Goal: Task Accomplishment & Management: Manage account settings

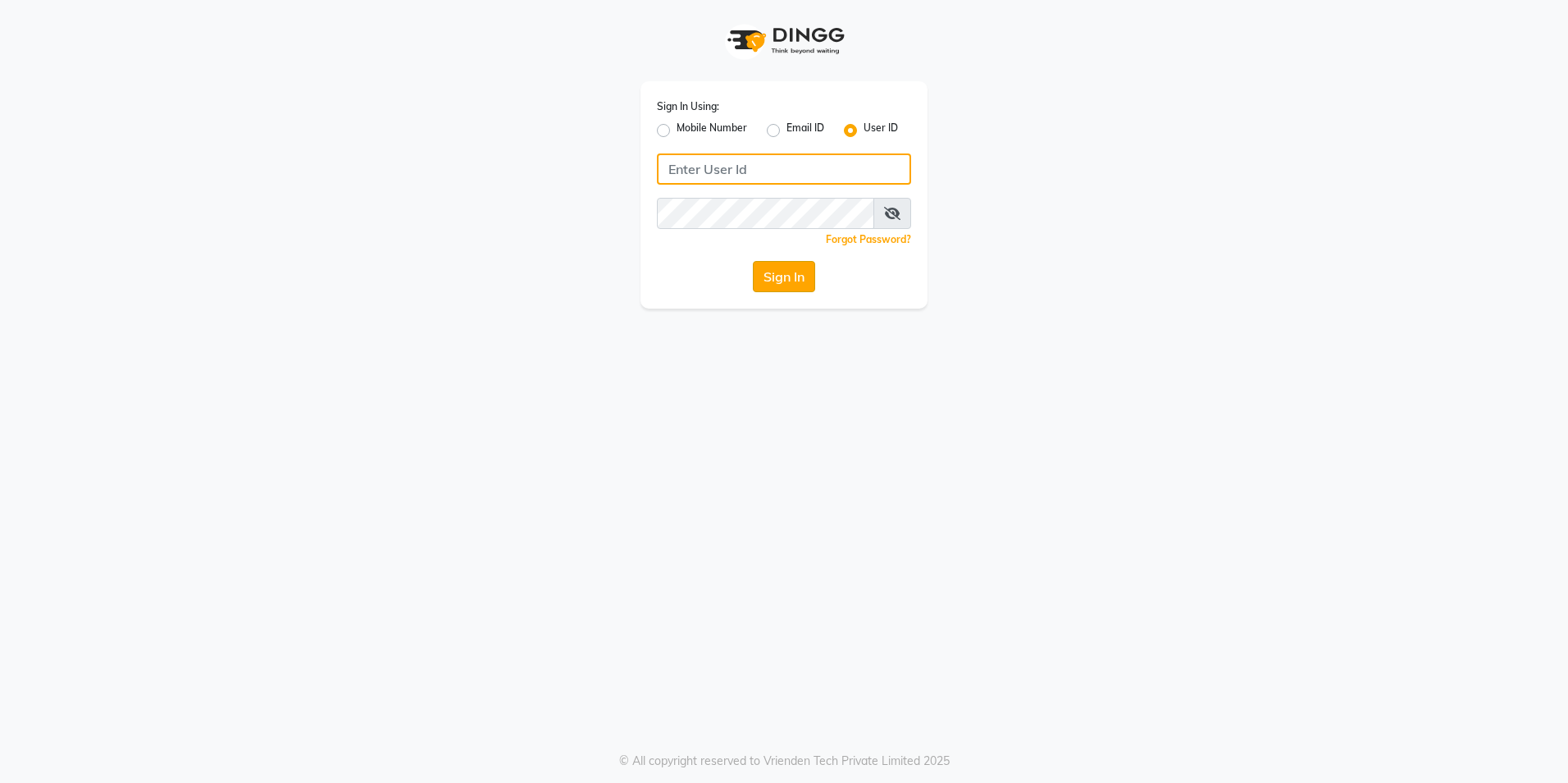
type input "[PERSON_NAME][EMAIL_ADDRESS][DOMAIN_NAME]"
click at [775, 279] on button "Sign In" at bounding box center [784, 277] width 63 height 31
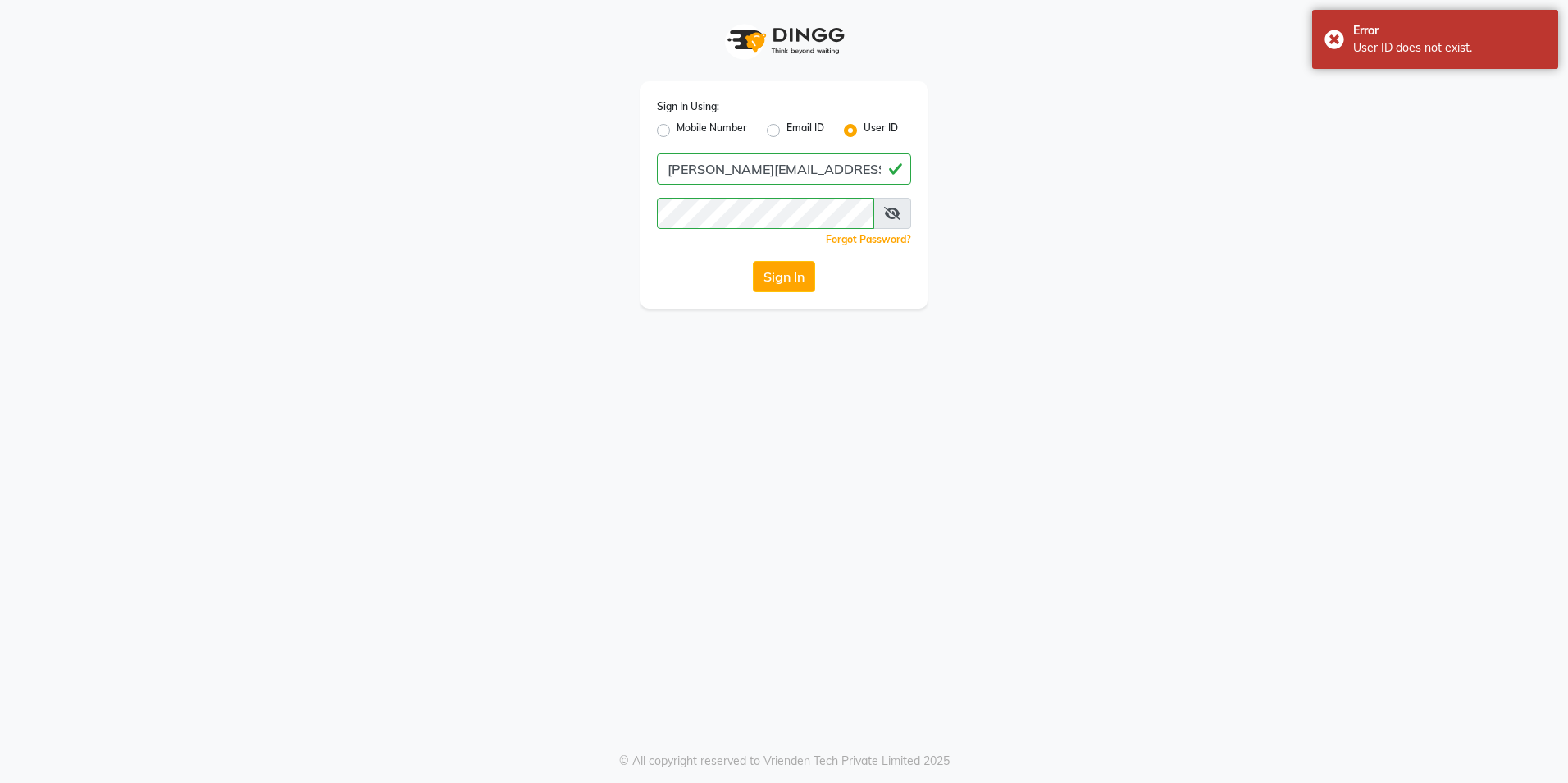
click at [787, 128] on label "Email ID" at bounding box center [806, 130] width 38 height 20
click at [787, 128] on input "Email ID" at bounding box center [792, 125] width 11 height 11
radio input "true"
radio input "false"
click at [779, 170] on input "Username" at bounding box center [784, 169] width 254 height 31
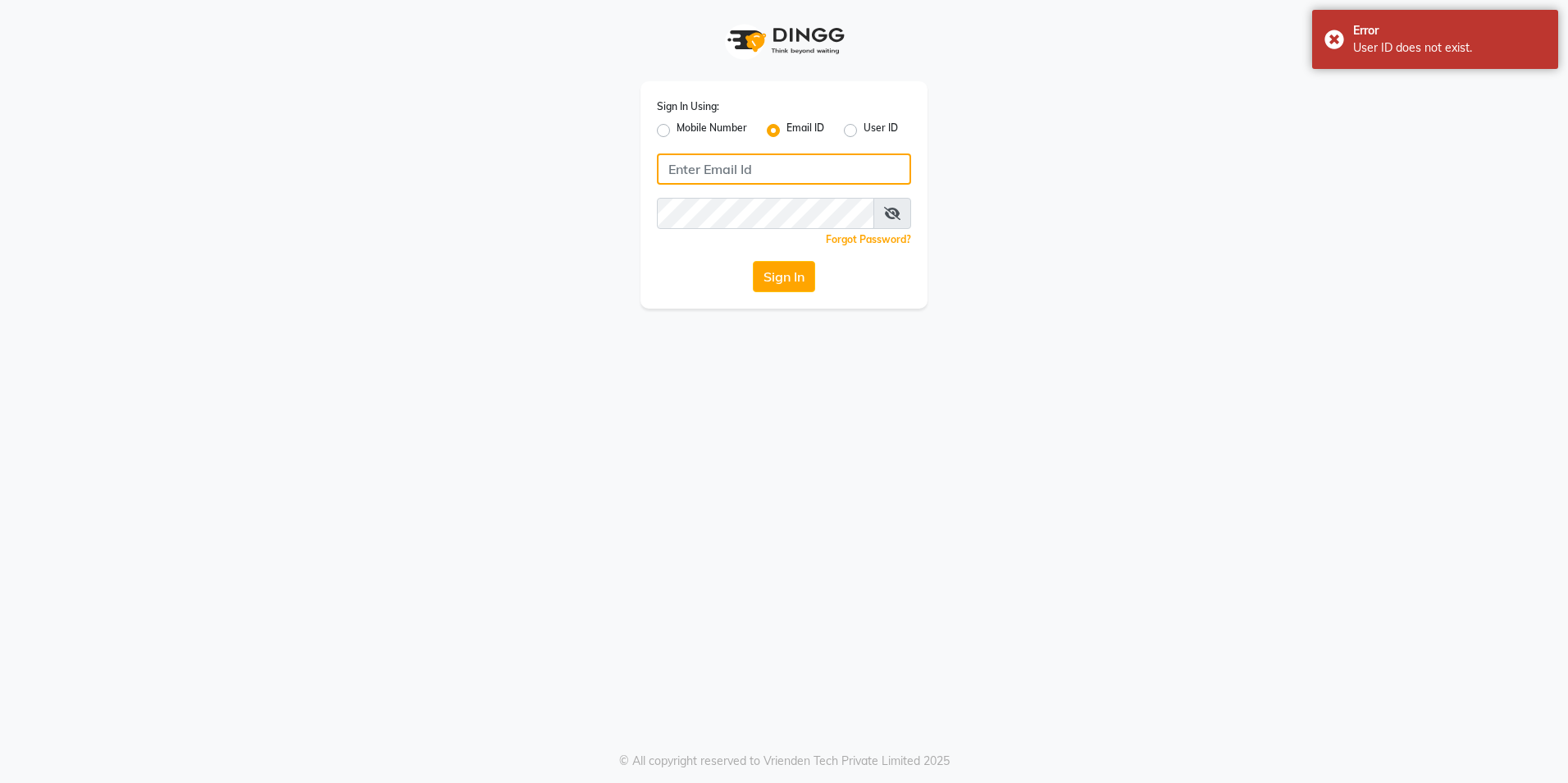
type input "[PERSON_NAME][EMAIL_ADDRESS][DOMAIN_NAME]"
click at [784, 283] on button "Sign In" at bounding box center [784, 277] width 63 height 31
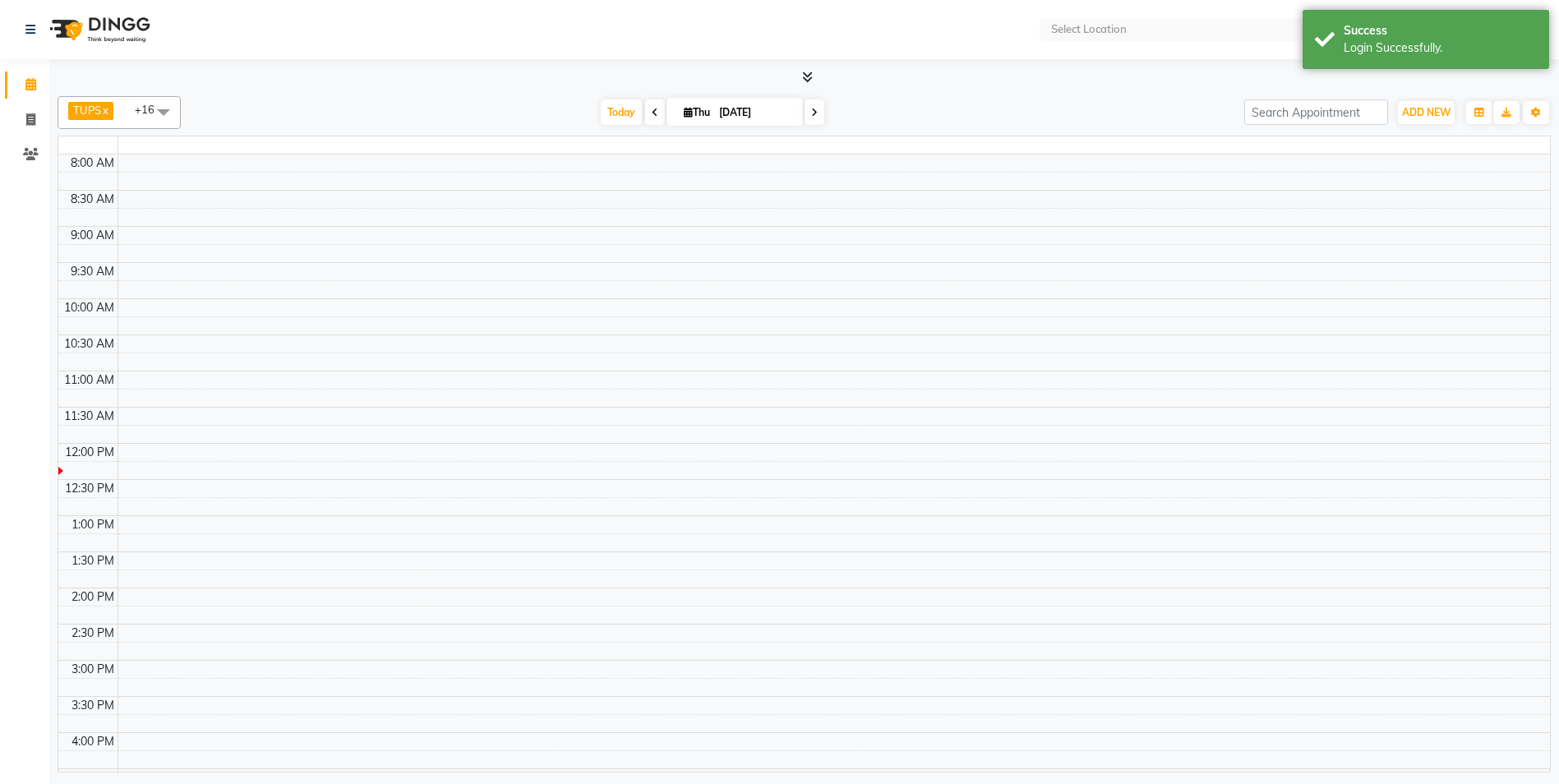
select select "en"
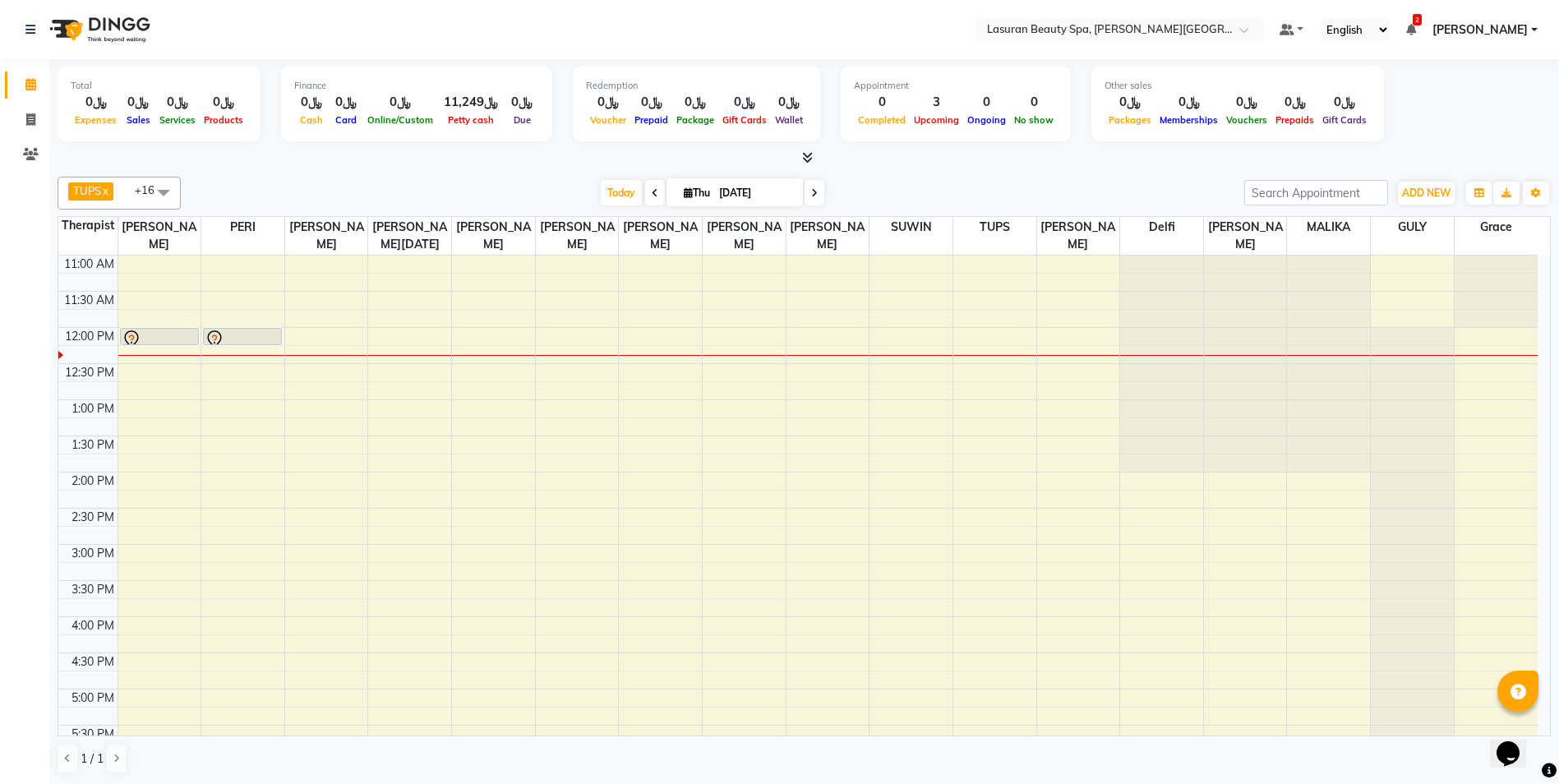
click at [233, 336] on div at bounding box center [243, 340] width 76 height 20
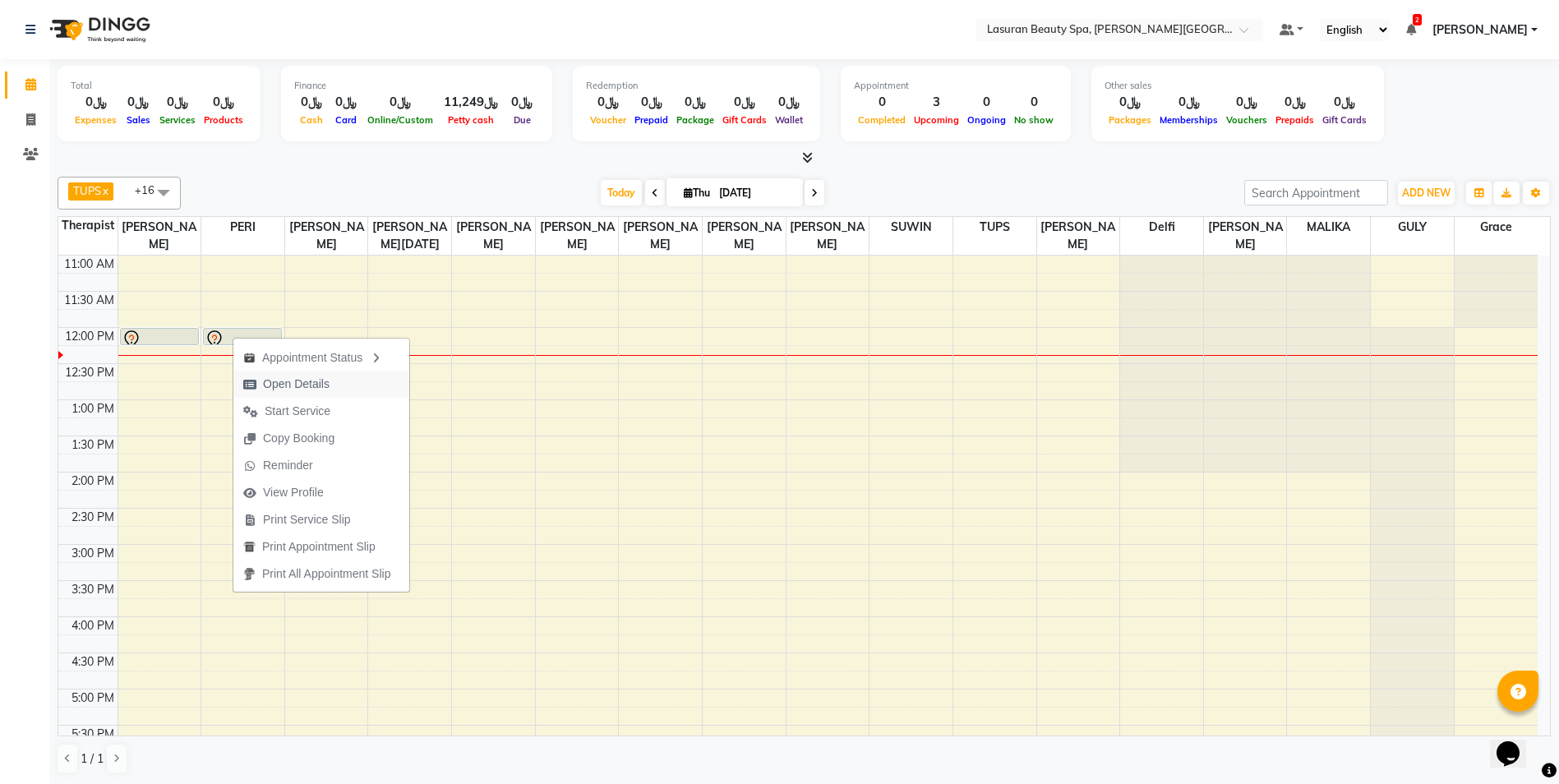
click at [275, 383] on span "Open Details" at bounding box center [296, 383] width 67 height 17
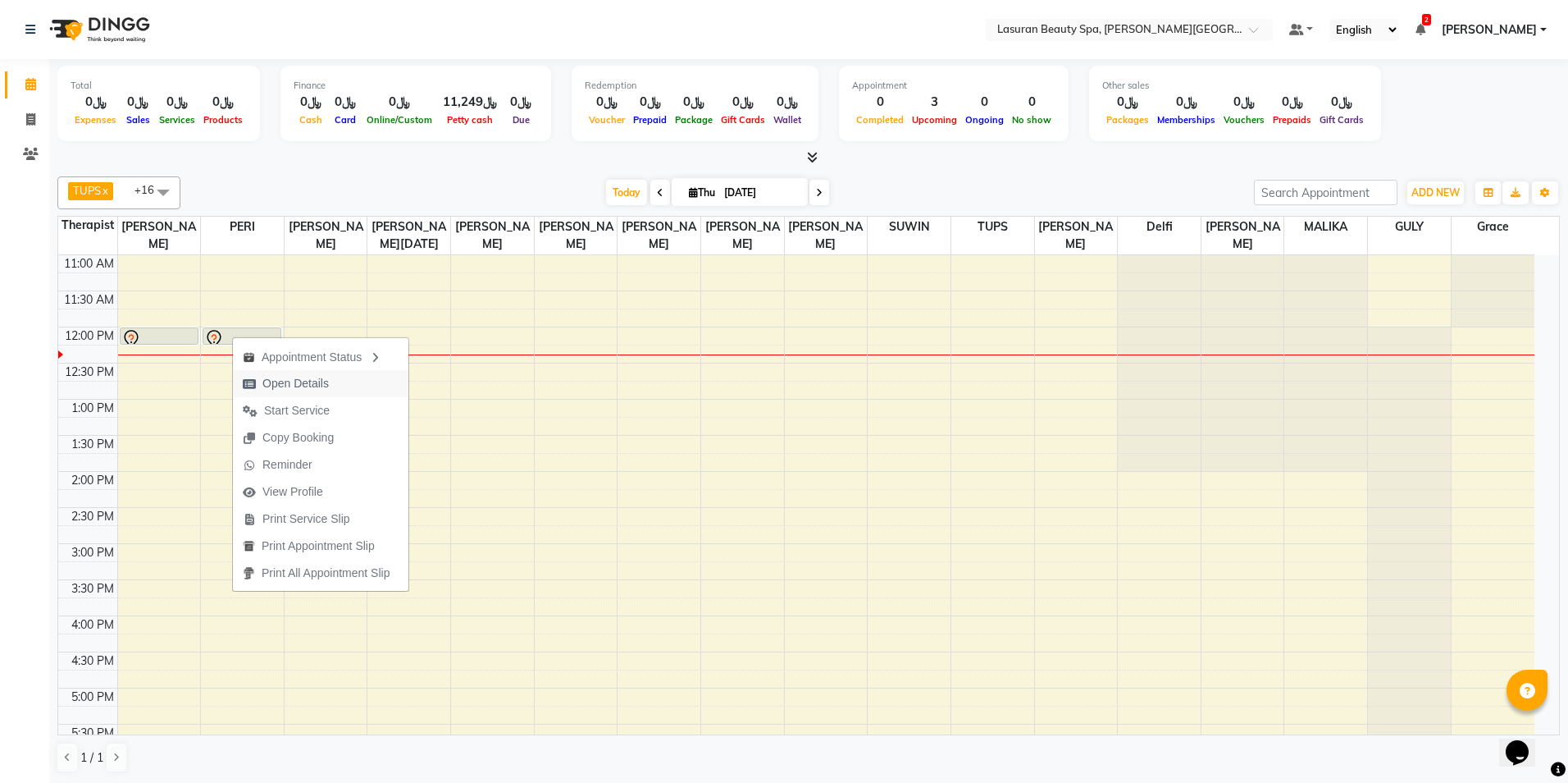
select select "7"
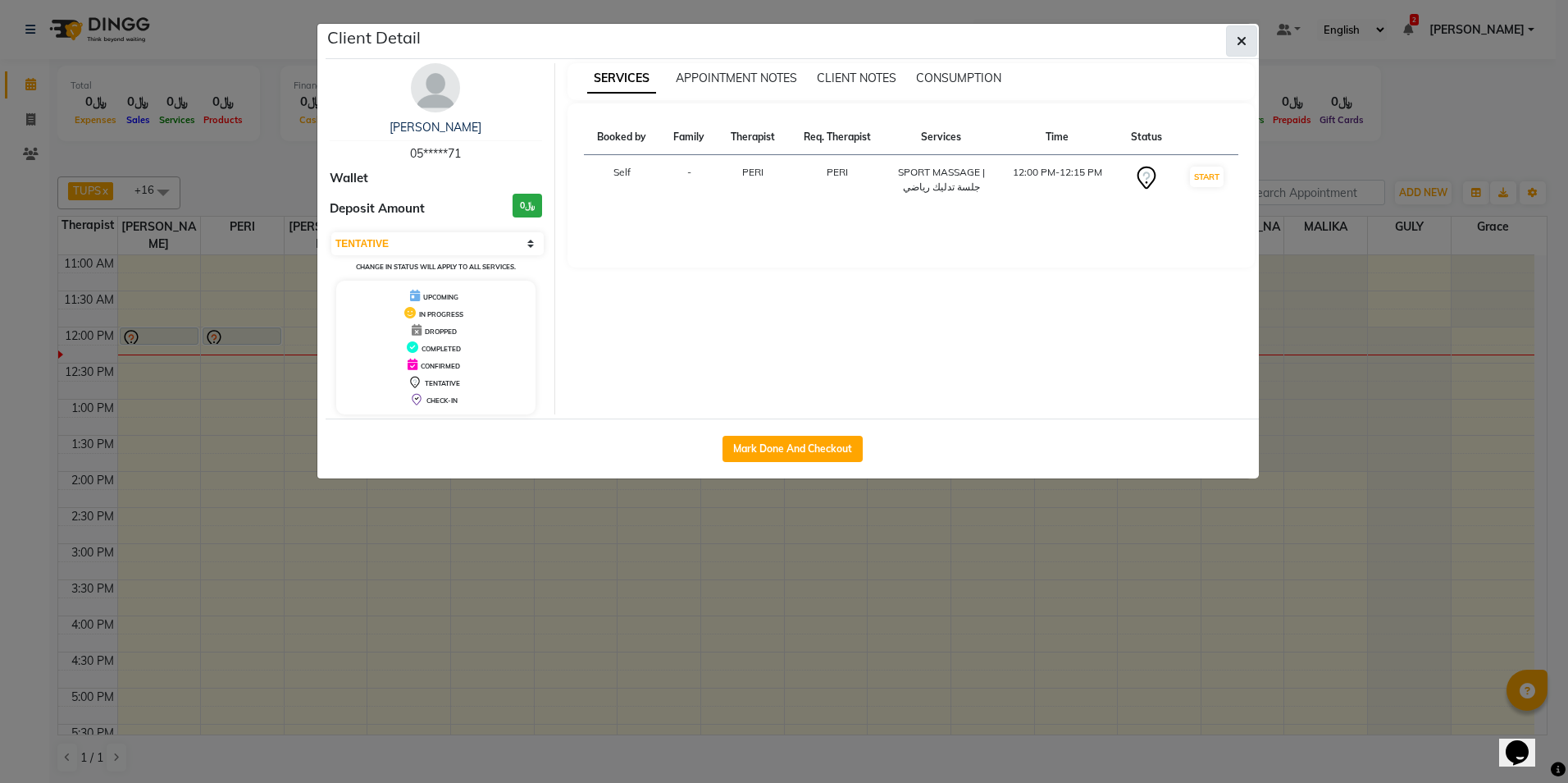
click at [1240, 46] on icon "button" at bounding box center [1242, 41] width 10 height 13
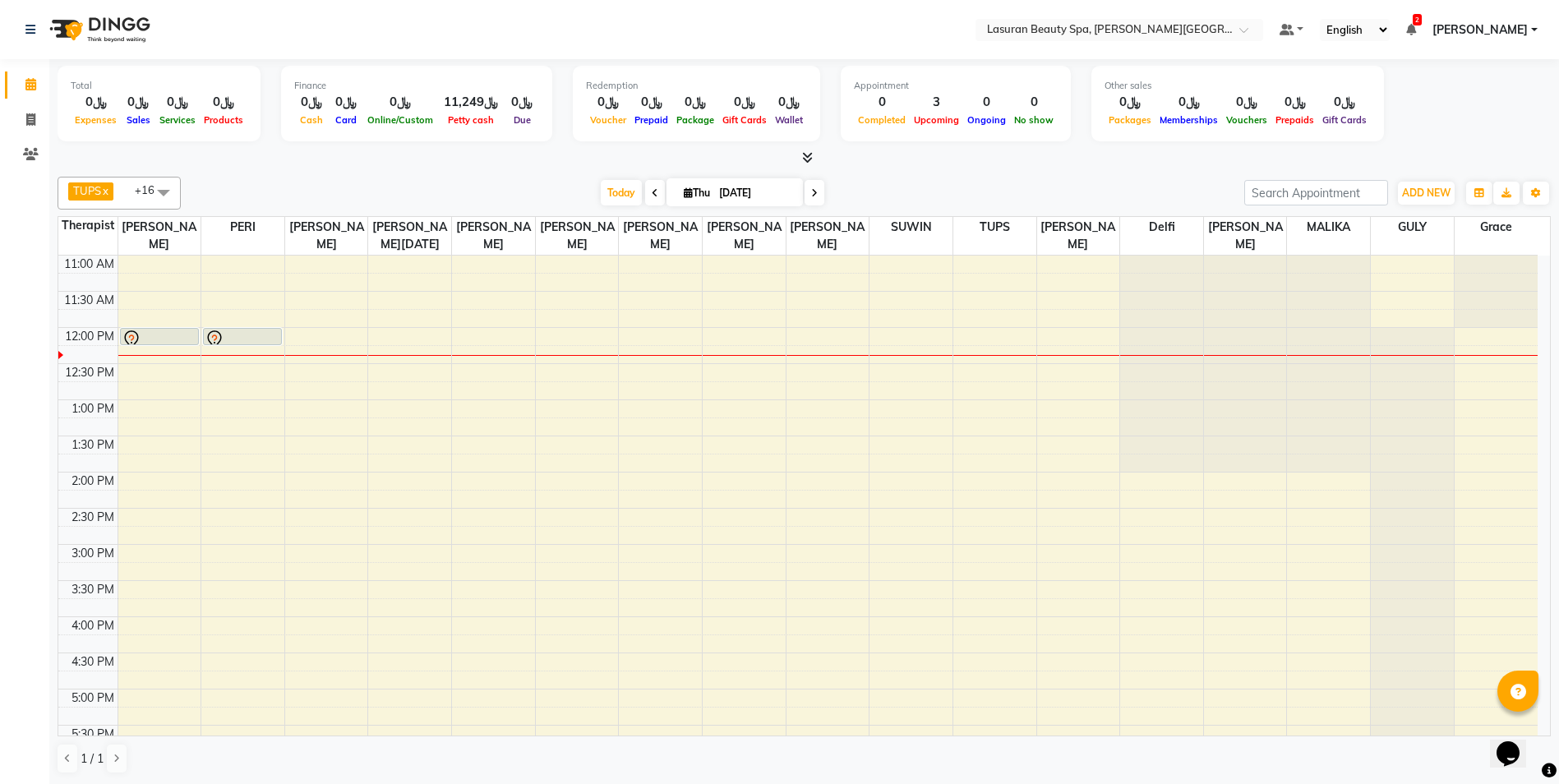
click at [169, 336] on div at bounding box center [159, 340] width 76 height 20
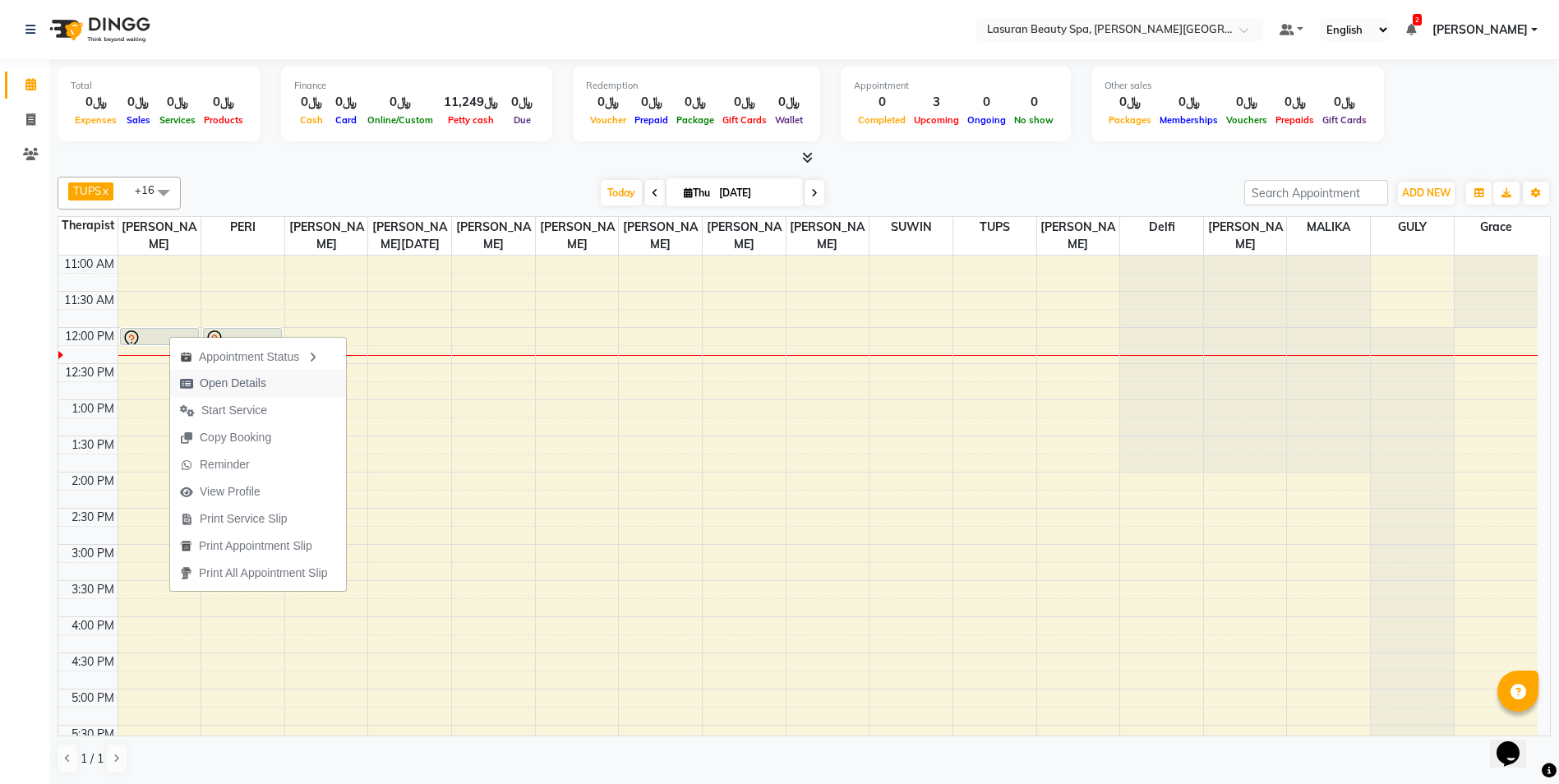
click at [225, 378] on span "Open Details" at bounding box center [233, 383] width 67 height 17
select select "7"
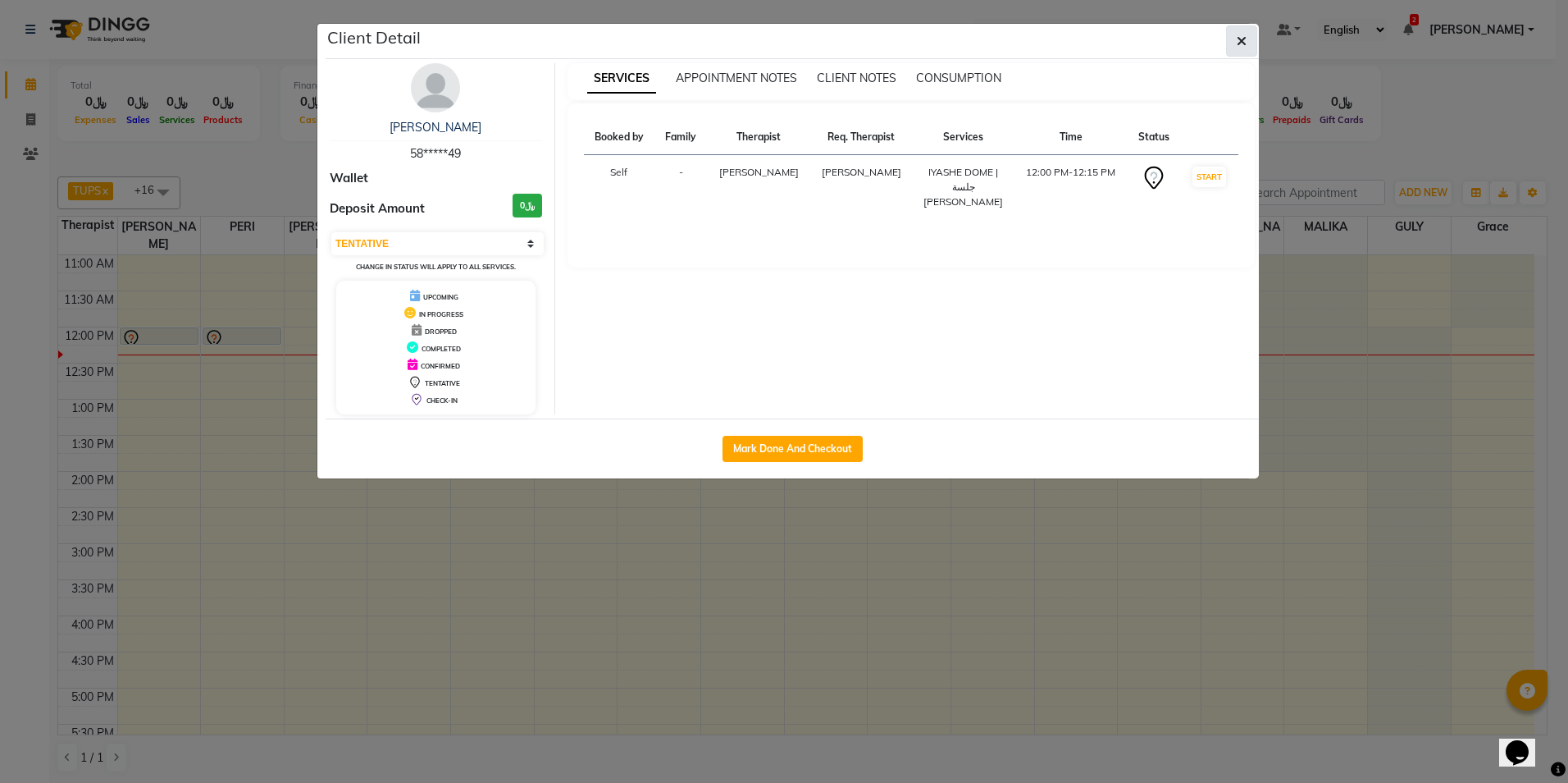
click at [1238, 49] on button "button" at bounding box center [1242, 41] width 31 height 31
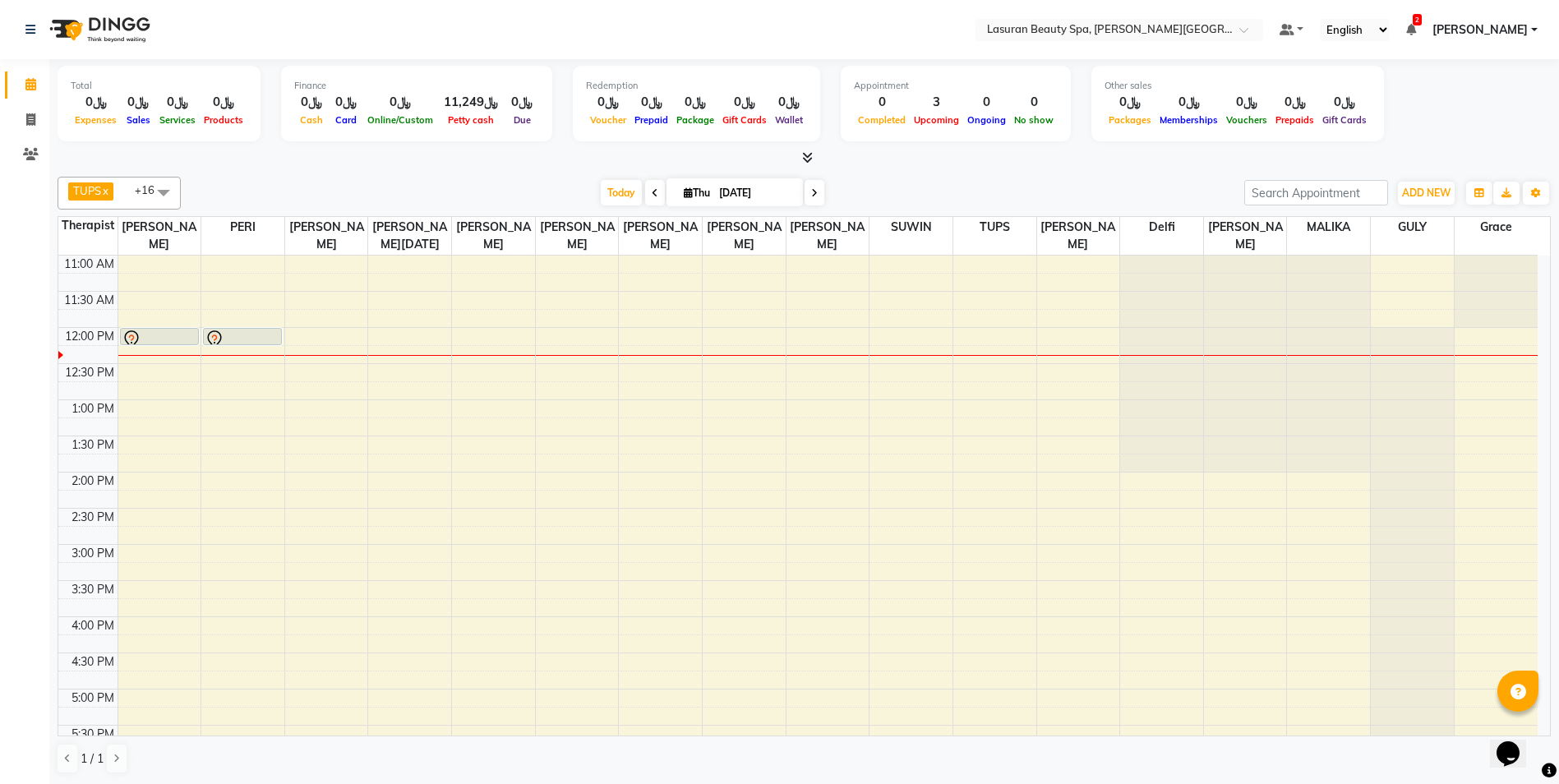
click at [1411, 31] on ul "Default Panel My Panel English ENGLISH Español العربية मराठी हिंदी ગુજરાતી தமிழ…" at bounding box center [1408, 30] width 275 height 22
click at [1416, 27] on icon at bounding box center [1411, 30] width 10 height 12
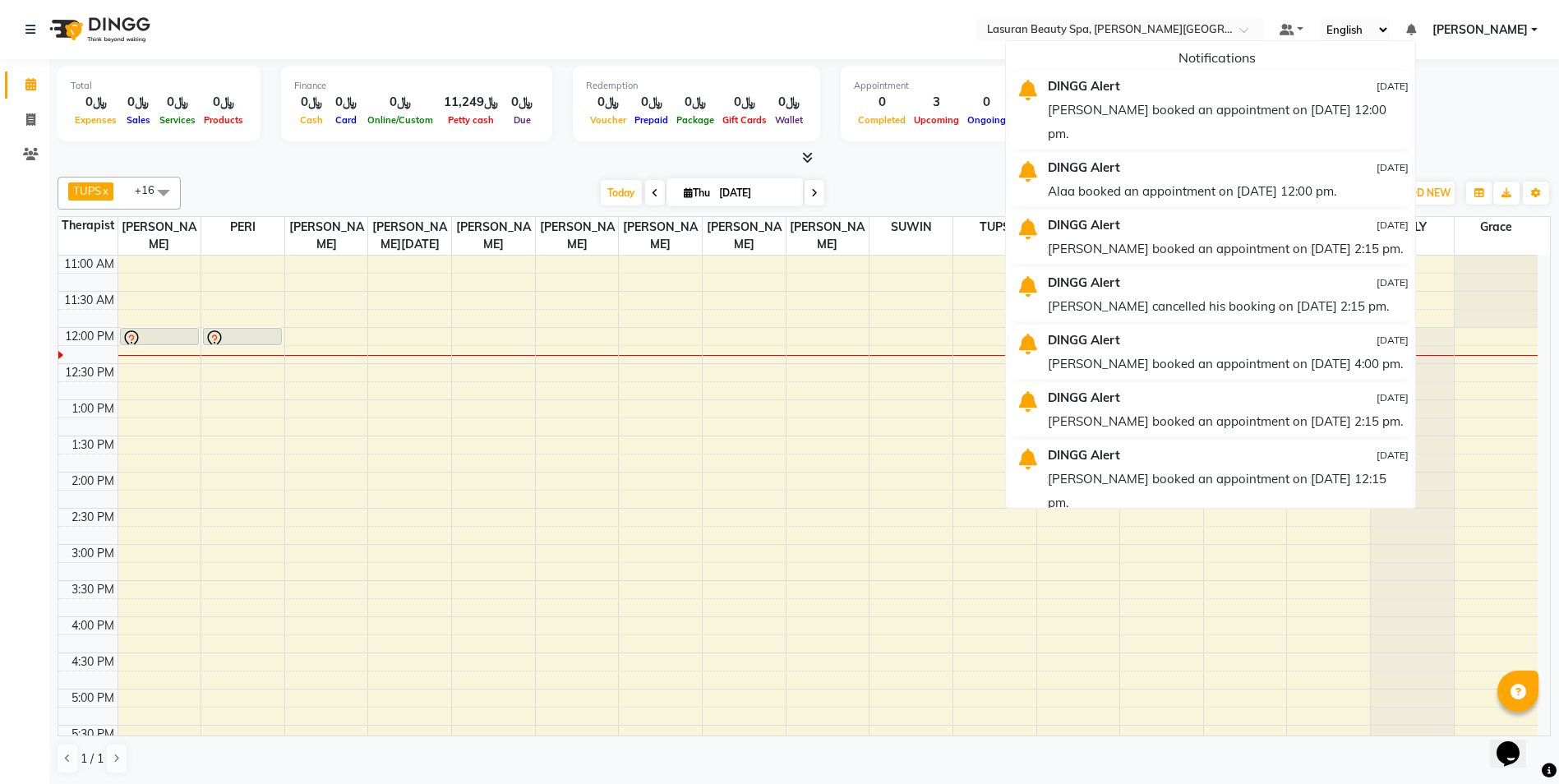
click at [1416, 27] on icon at bounding box center [1411, 30] width 10 height 12
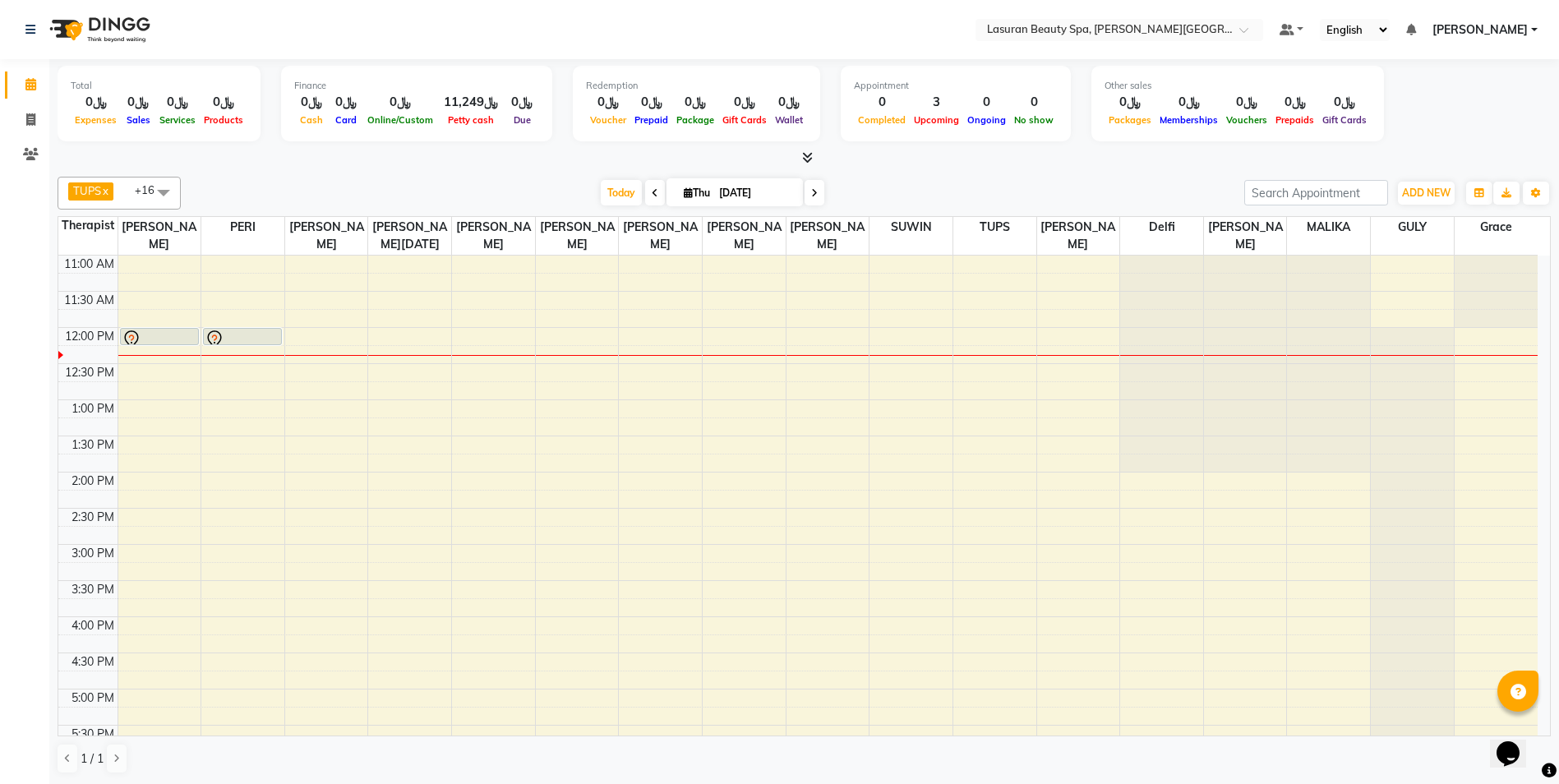
click at [1415, 87] on div "Total ﷼0 Expenses ﷼0 Sales ﷼0 Services ﷼0 Products Finance ﷼0 Cash ﷼0 Card ﷼0 O…" at bounding box center [804, 106] width 1493 height 81
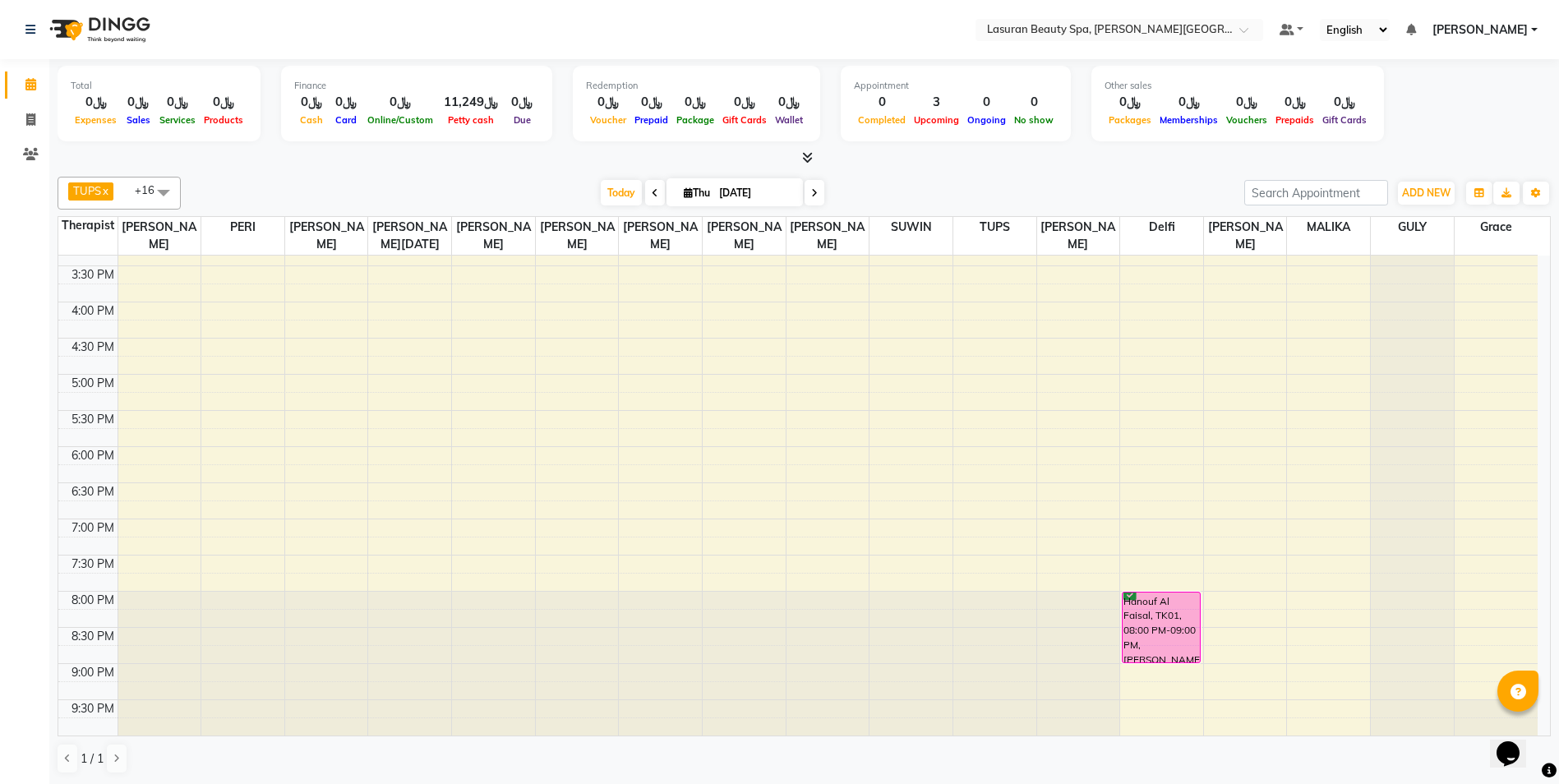
scroll to position [1, 0]
click at [604, 202] on span "Today" at bounding box center [621, 191] width 41 height 26
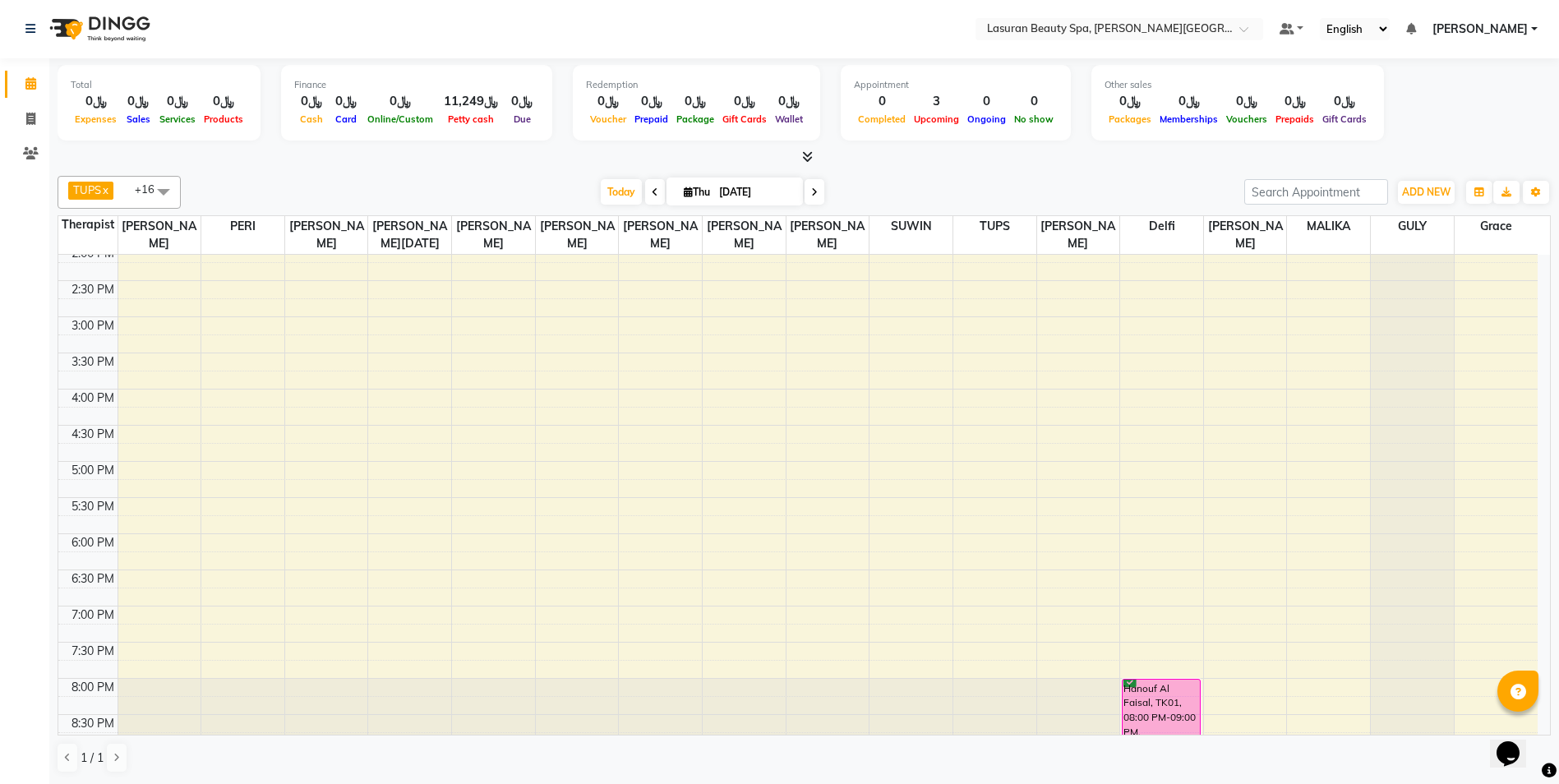
scroll to position [237, 0]
click at [614, 184] on span "Today" at bounding box center [621, 191] width 41 height 26
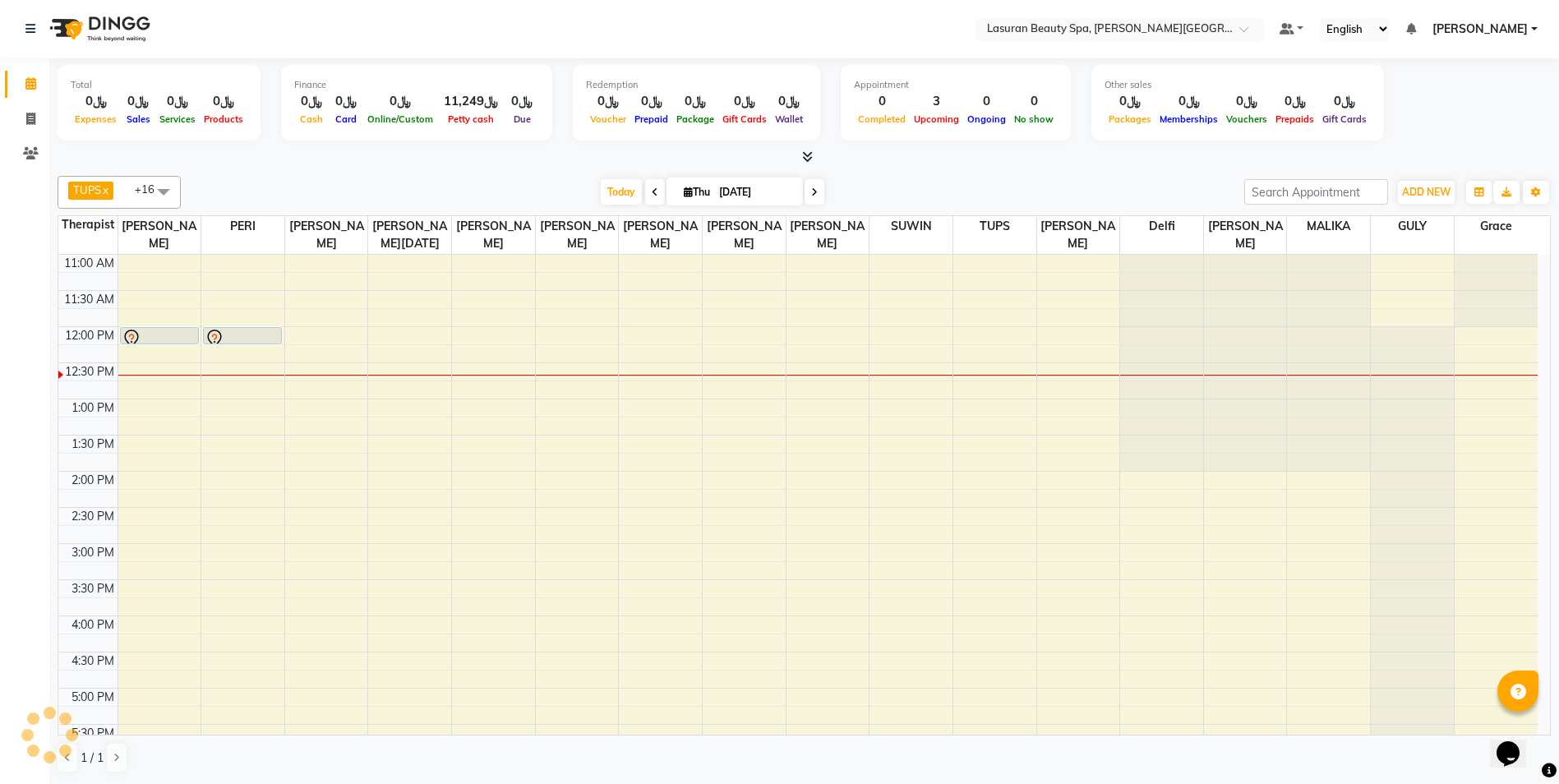
scroll to position [73, 0]
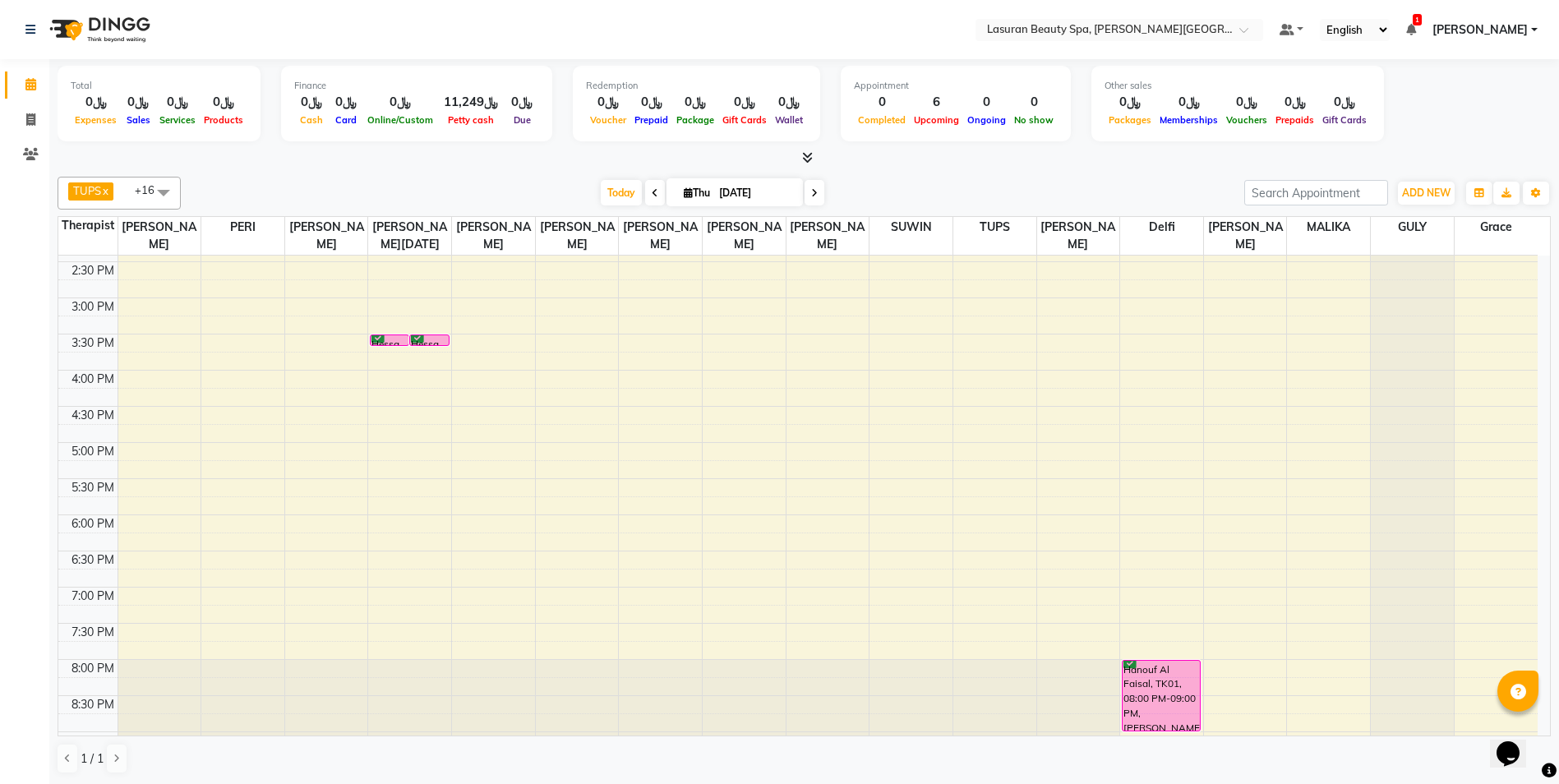
scroll to position [315, 0]
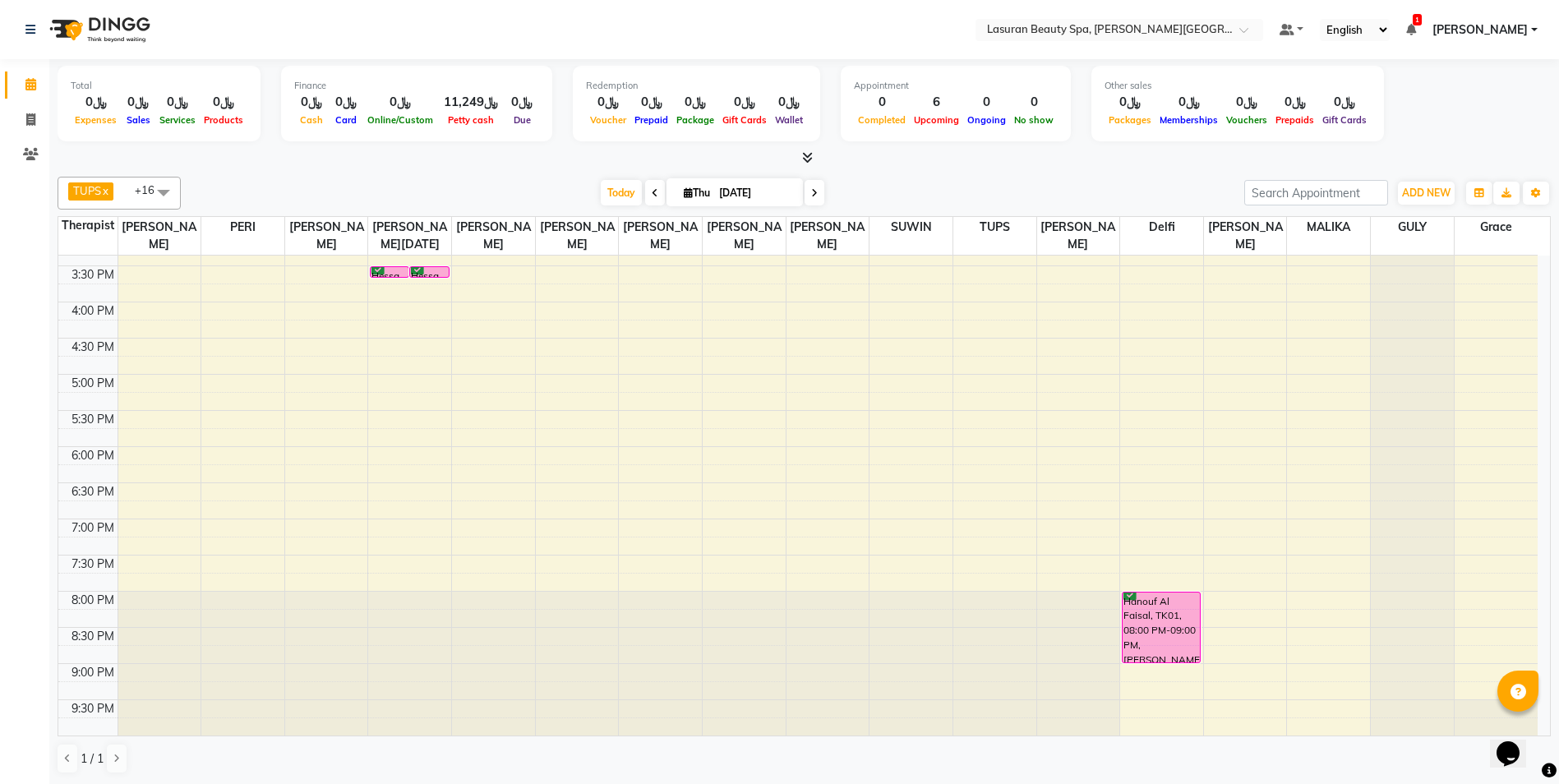
click at [444, 271] on div "Hessa, TK04, 03:30 PM-03:31 PM, HAIR COLOR FULL COLOR ROOT | صبغة الشعر بالكامل…" at bounding box center [429, 272] width 38 height 10
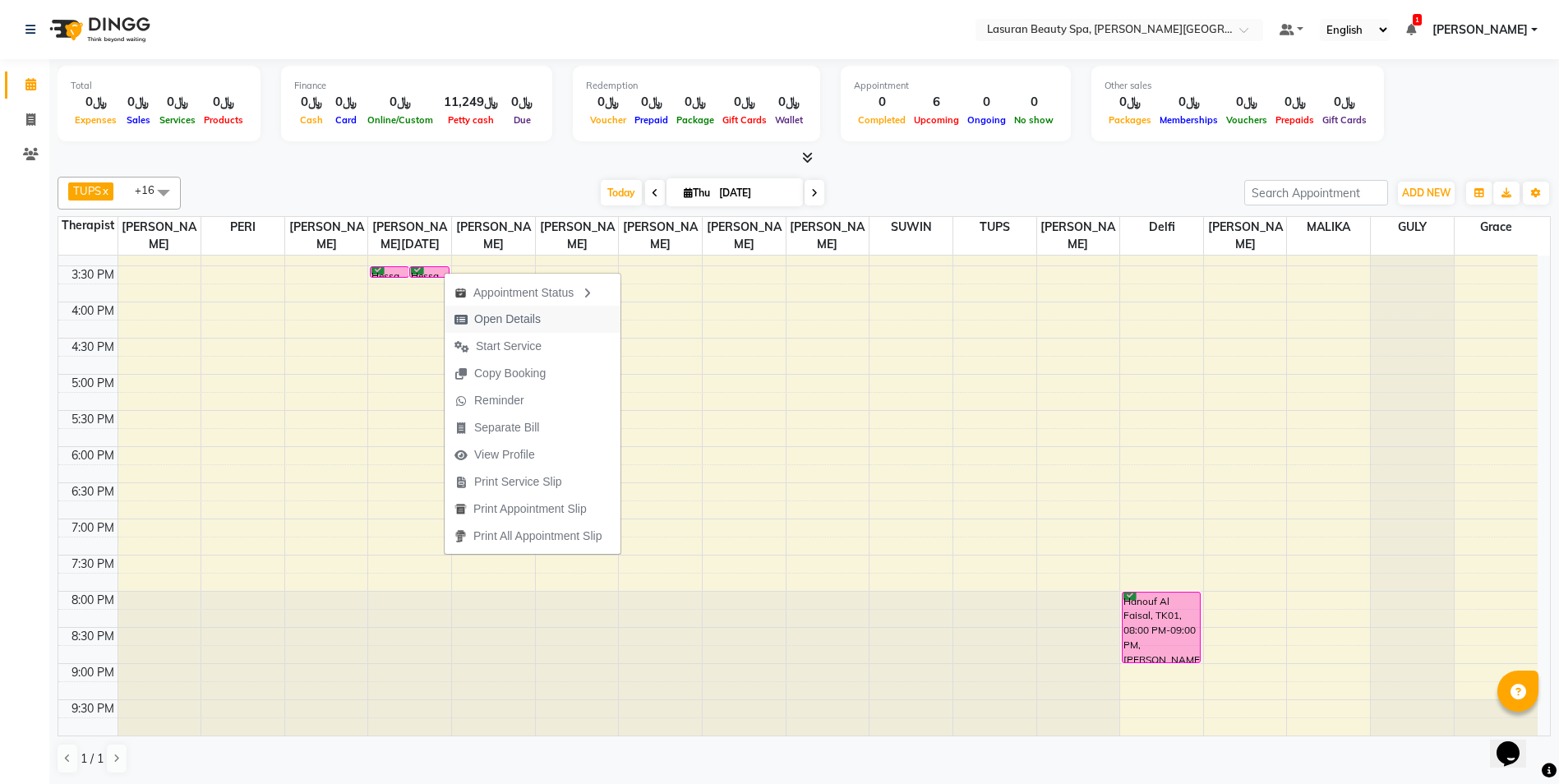
click at [501, 324] on span "Open Details" at bounding box center [507, 319] width 67 height 17
select select "6"
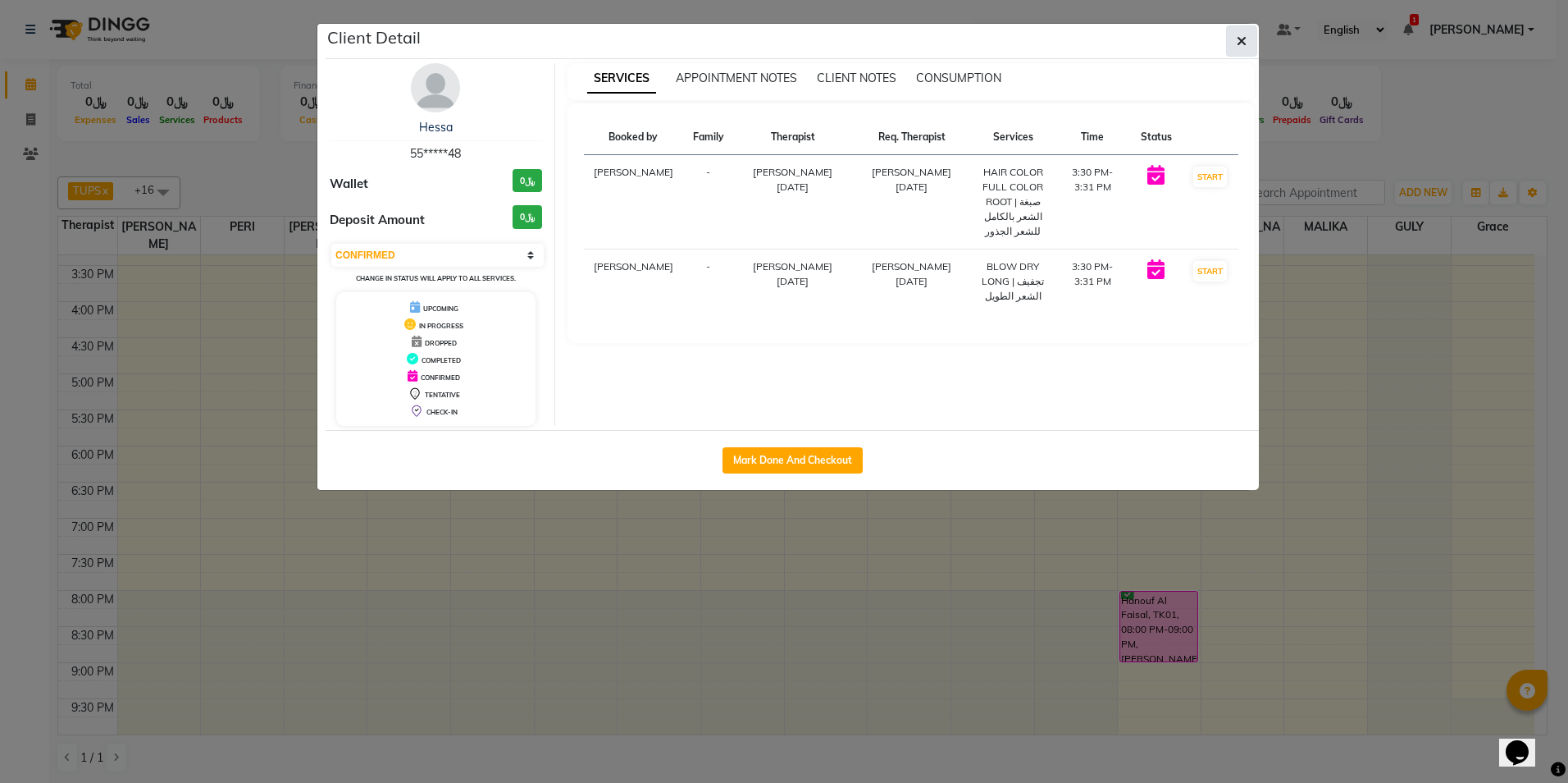
click at [1241, 48] on span "button" at bounding box center [1242, 41] width 10 height 16
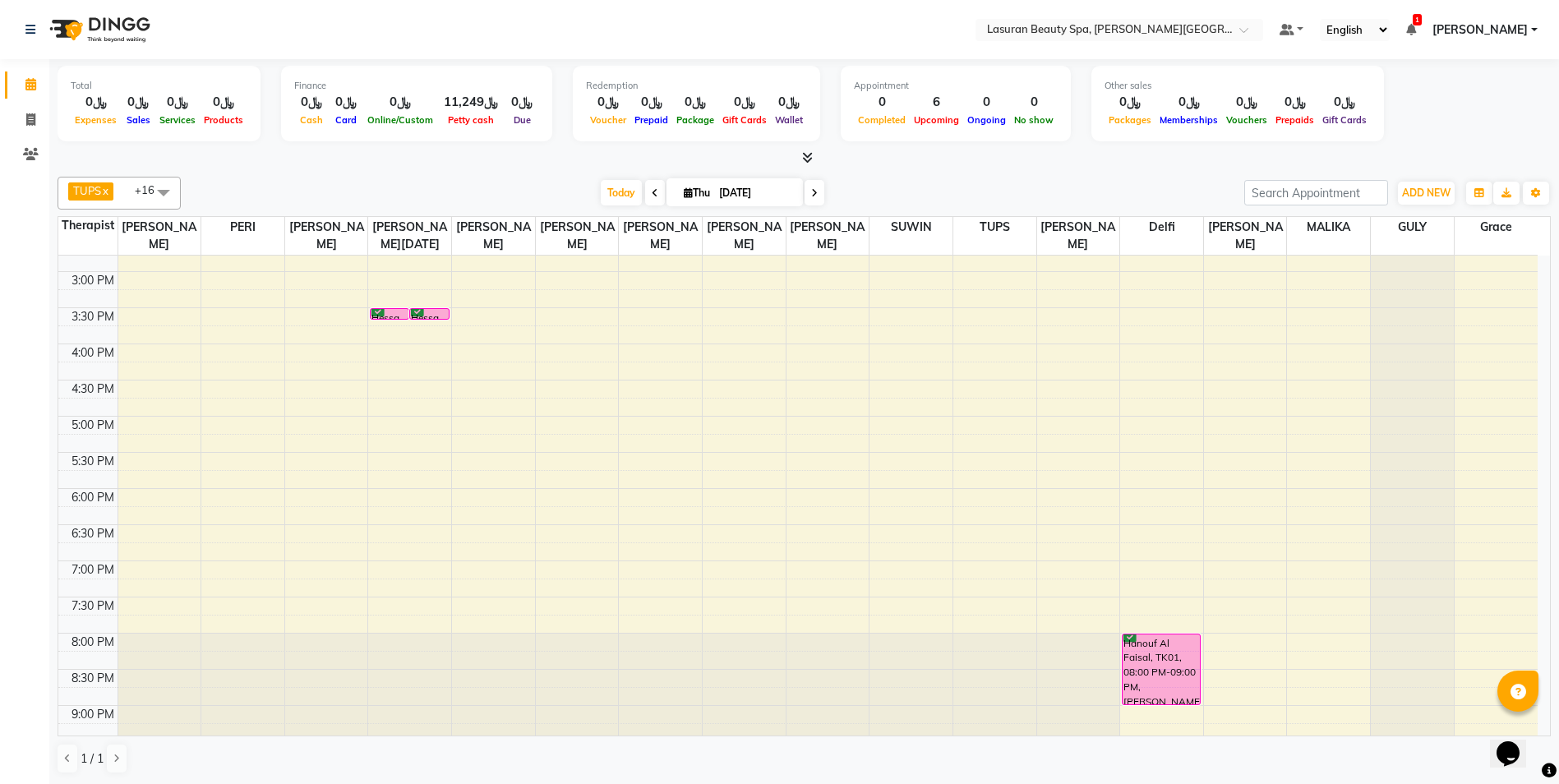
scroll to position [232, 0]
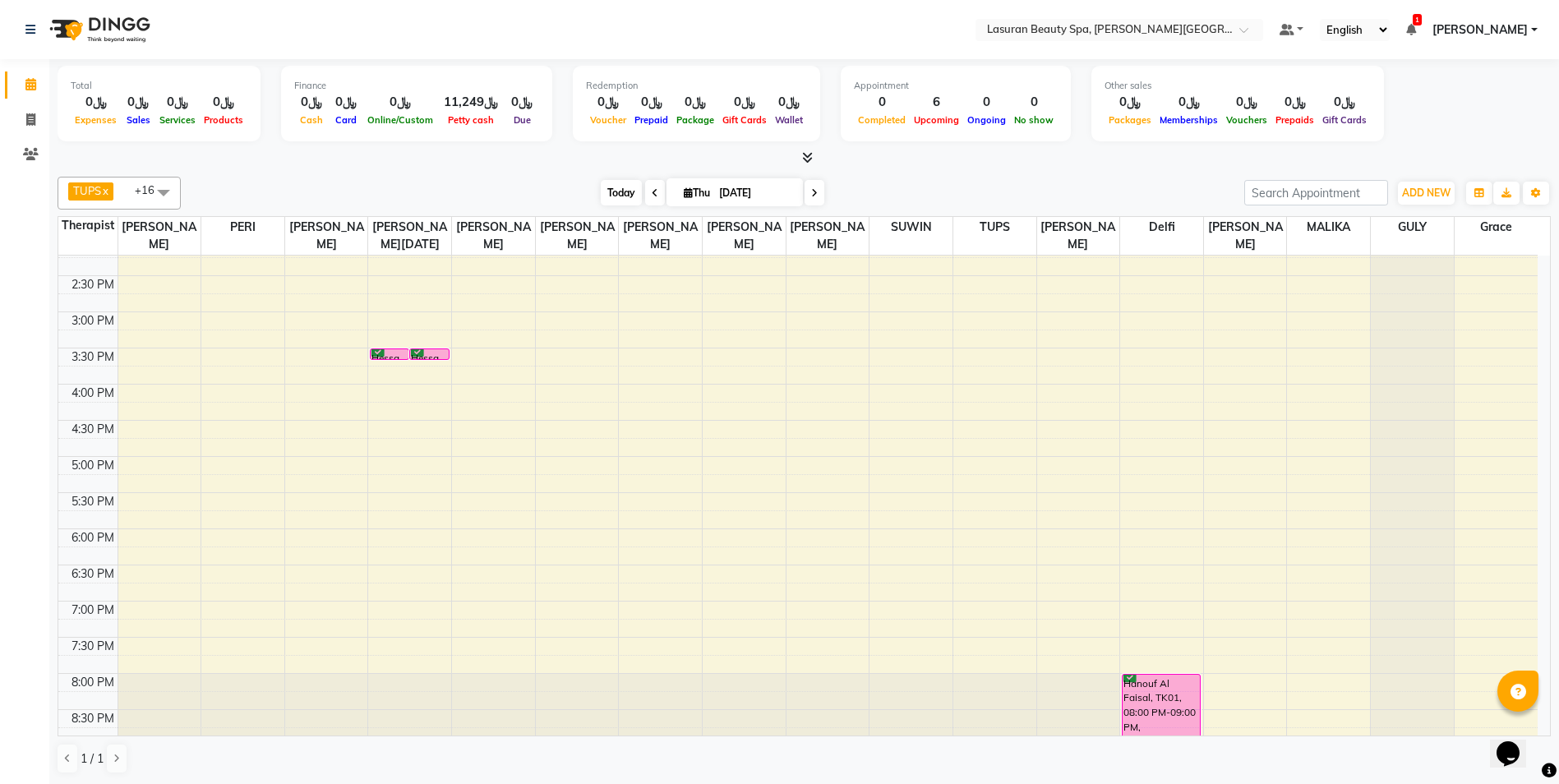
click at [610, 181] on span "Today" at bounding box center [621, 192] width 41 height 26
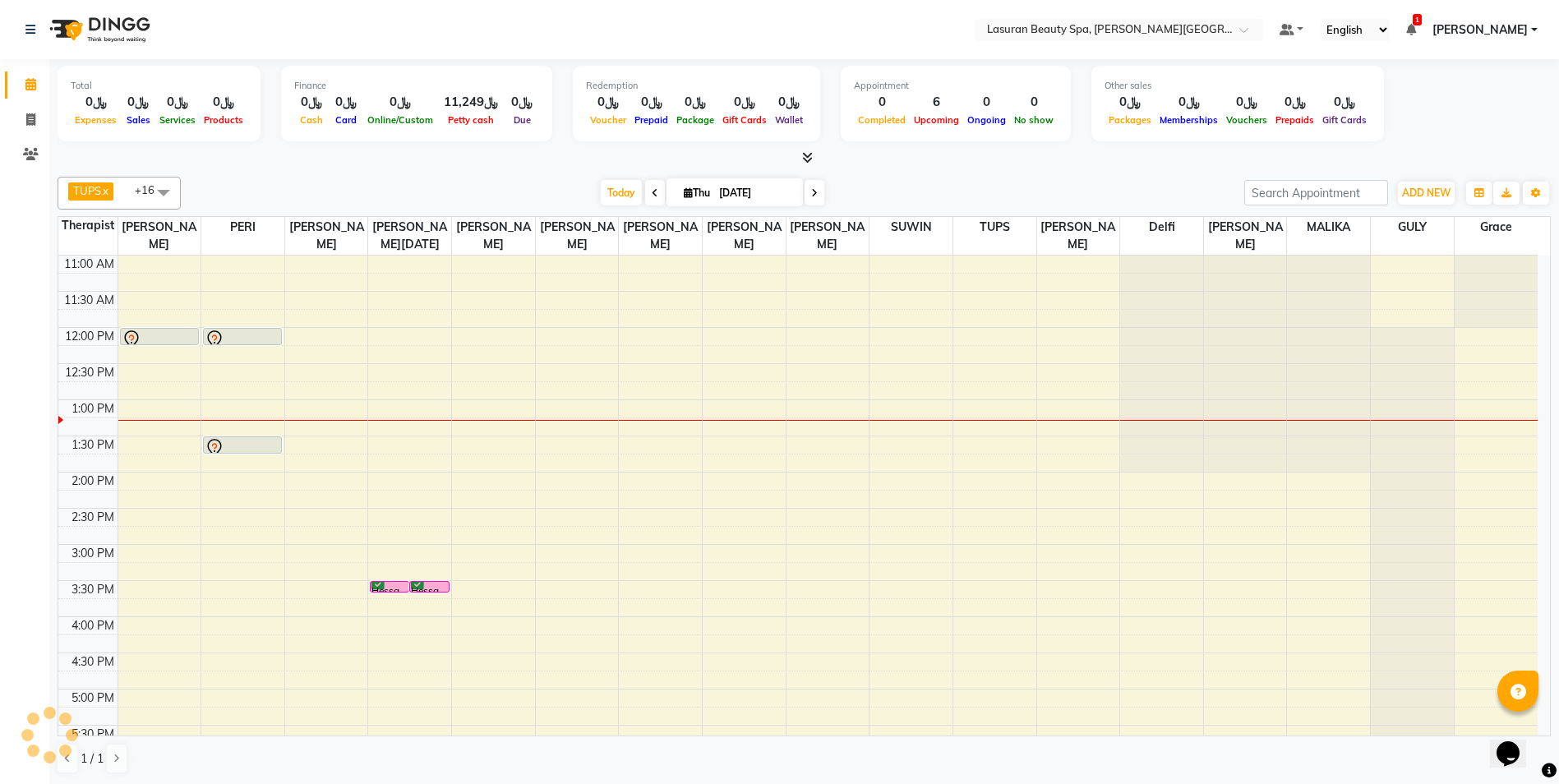
scroll to position [145, 0]
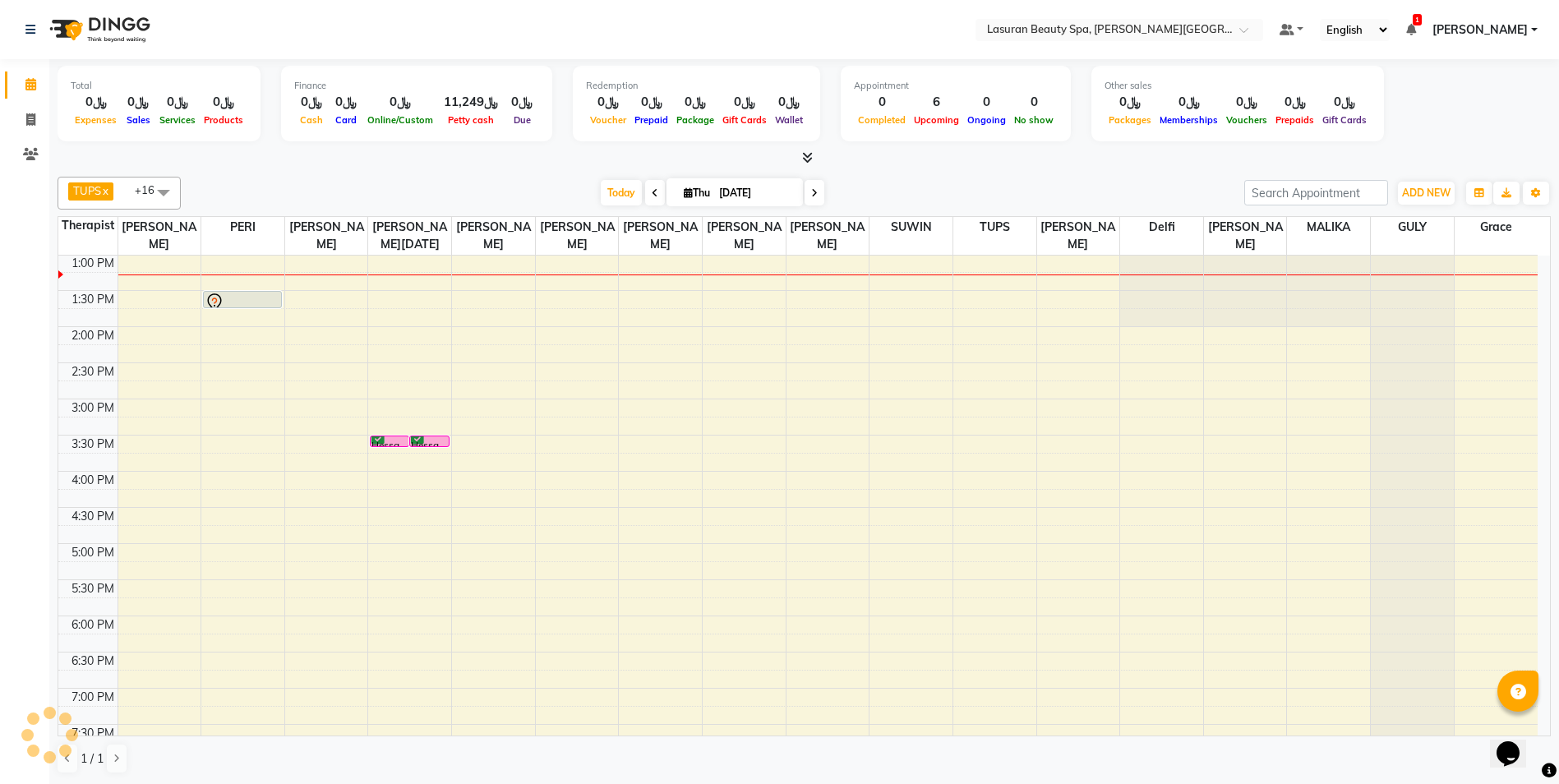
click at [239, 295] on div at bounding box center [243, 303] width 76 height 20
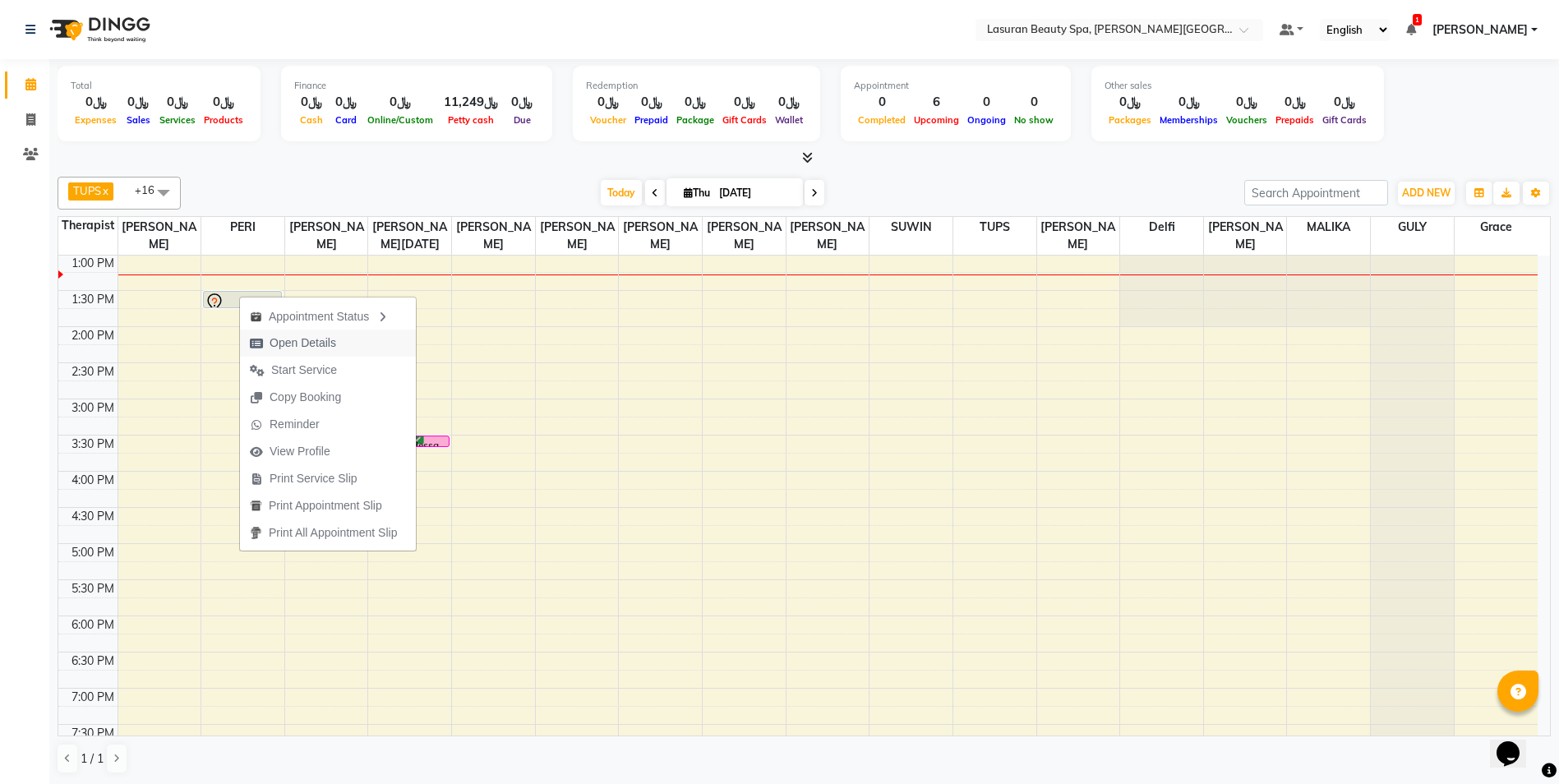
click at [351, 341] on button "Open Details" at bounding box center [327, 343] width 176 height 27
select select "7"
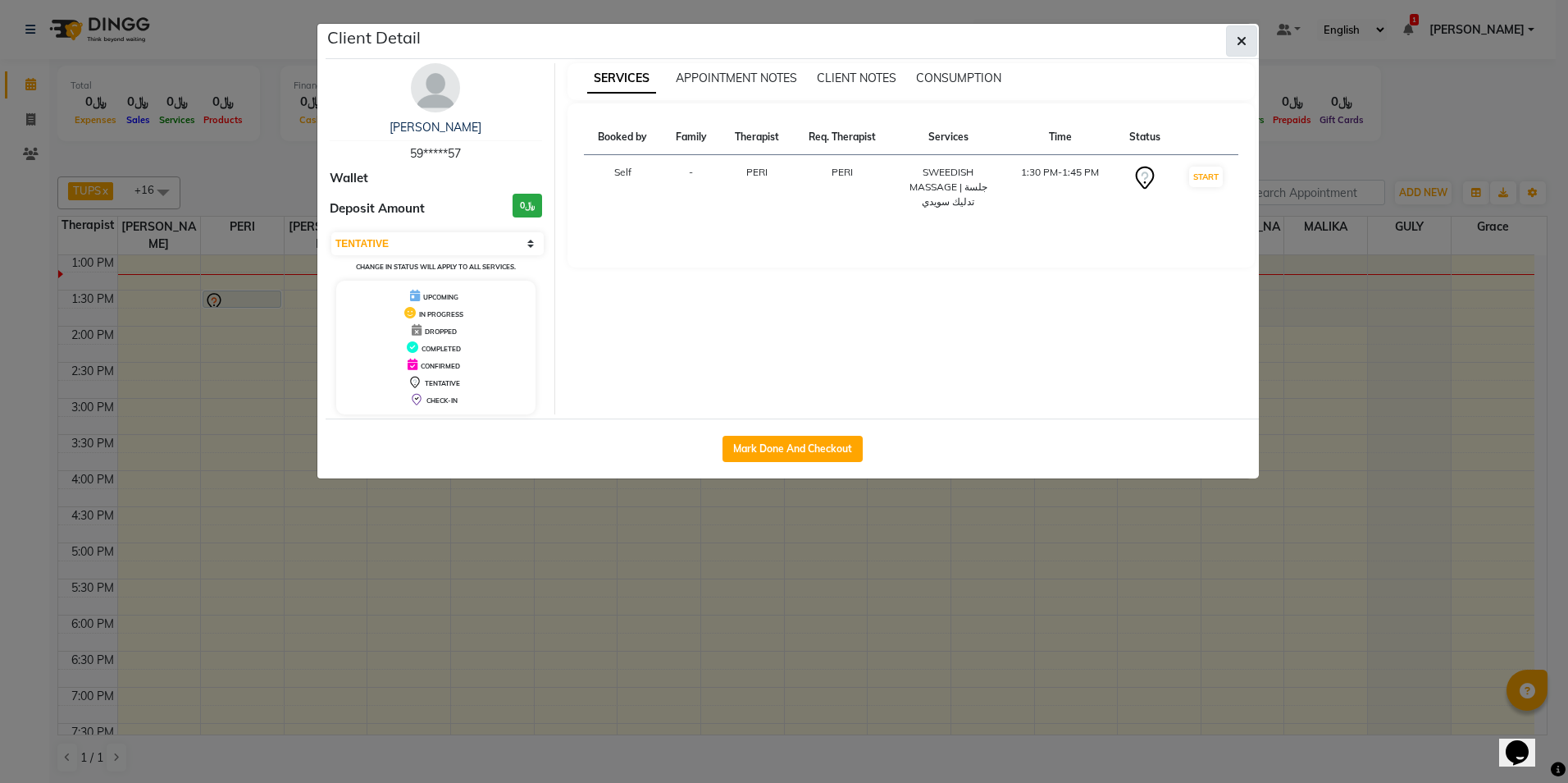
click at [1246, 46] on button "button" at bounding box center [1242, 41] width 31 height 31
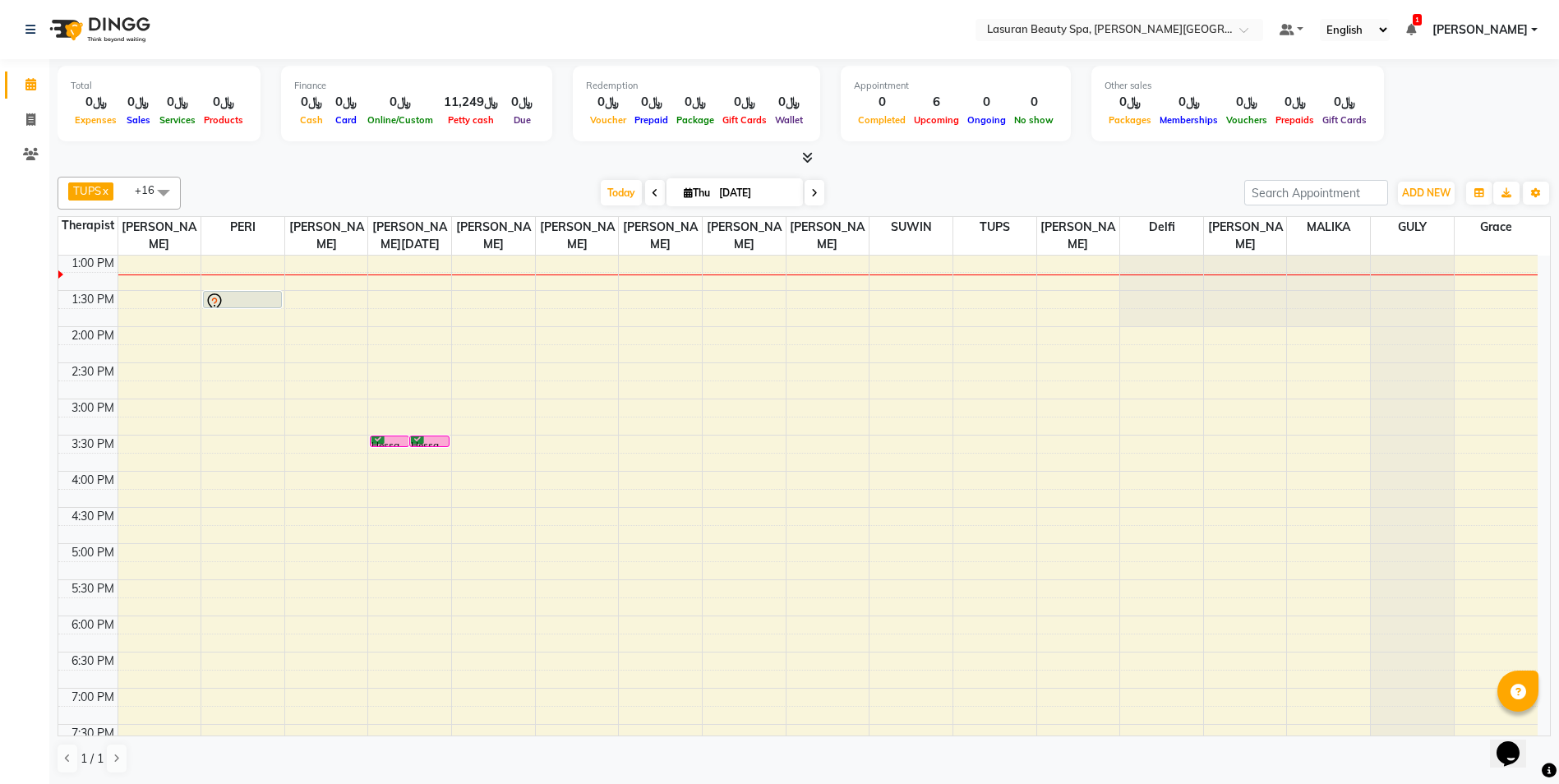
click at [1406, 33] on ul "Default Panel My Panel English ENGLISH Español العربية मराठी हिंदी ગુજરાતી தமிழ…" at bounding box center [1408, 30] width 275 height 22
click at [1416, 25] on icon at bounding box center [1411, 30] width 10 height 12
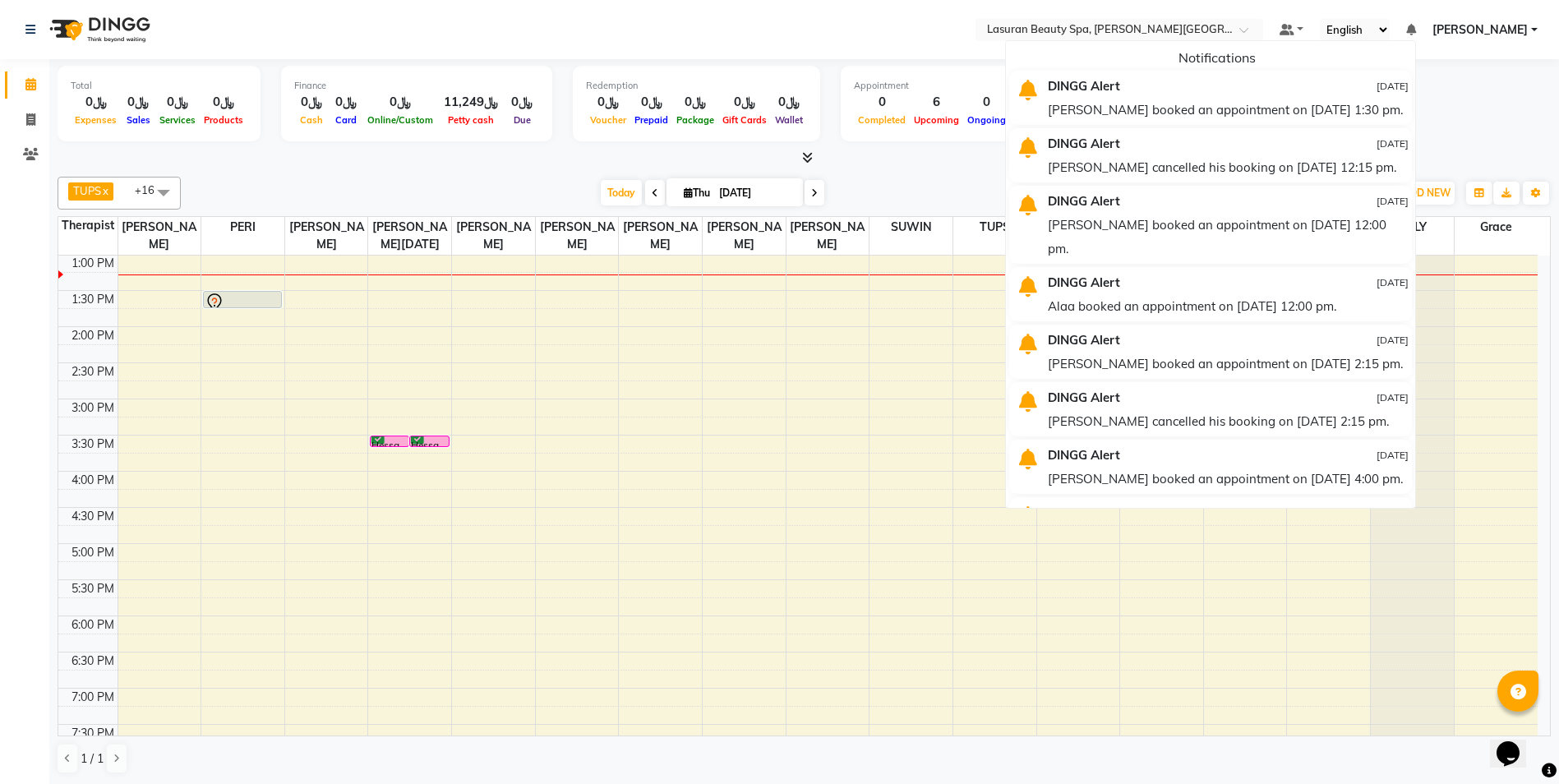
click at [1416, 25] on icon at bounding box center [1411, 30] width 10 height 12
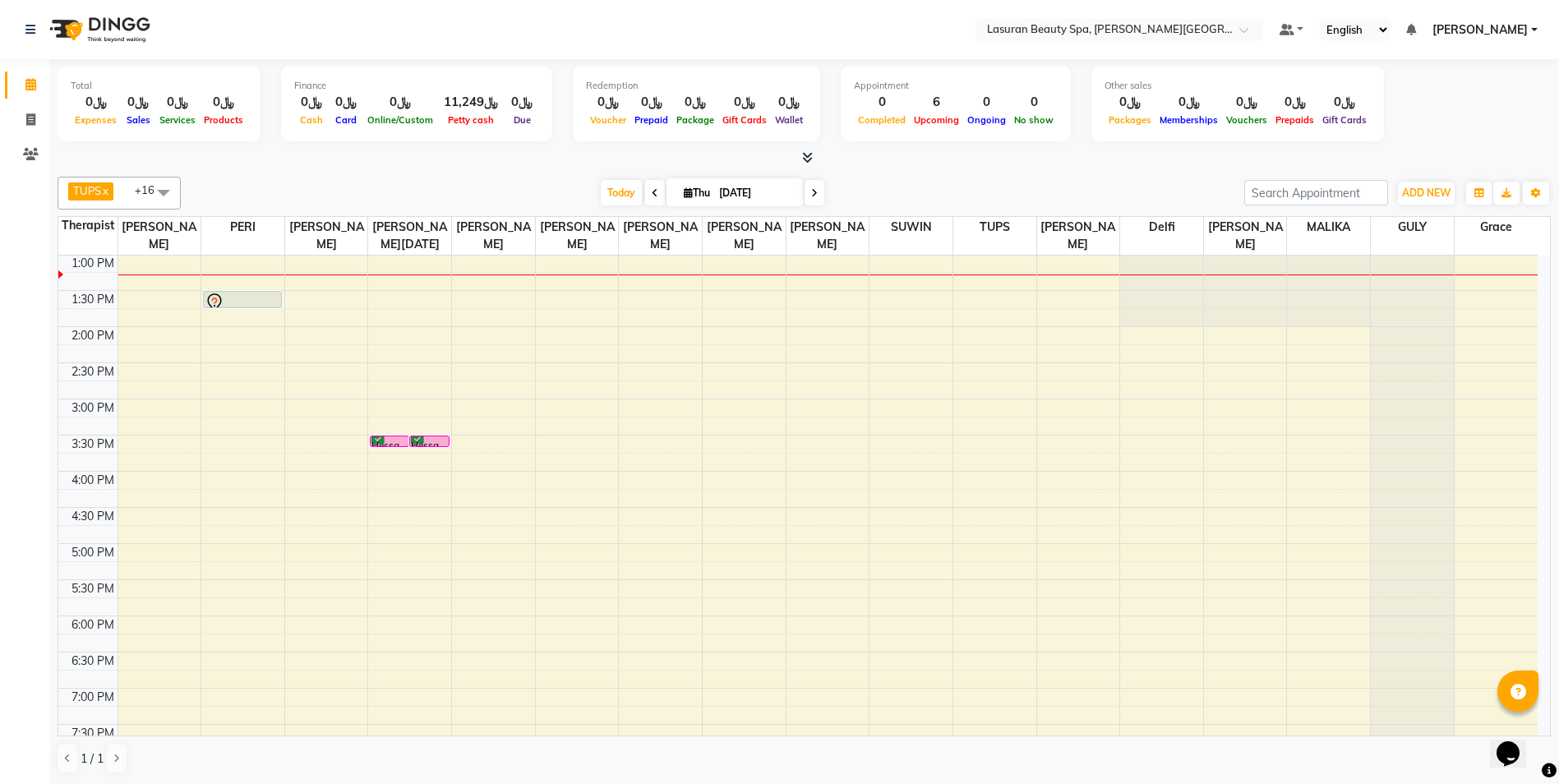
click at [1416, 110] on div "Total ﷼0 Expenses ﷼0 Sales ﷼0 Services ﷼0 Products Finance ﷼0 Cash ﷼0 Card ﷼0 O…" at bounding box center [804, 106] width 1493 height 81
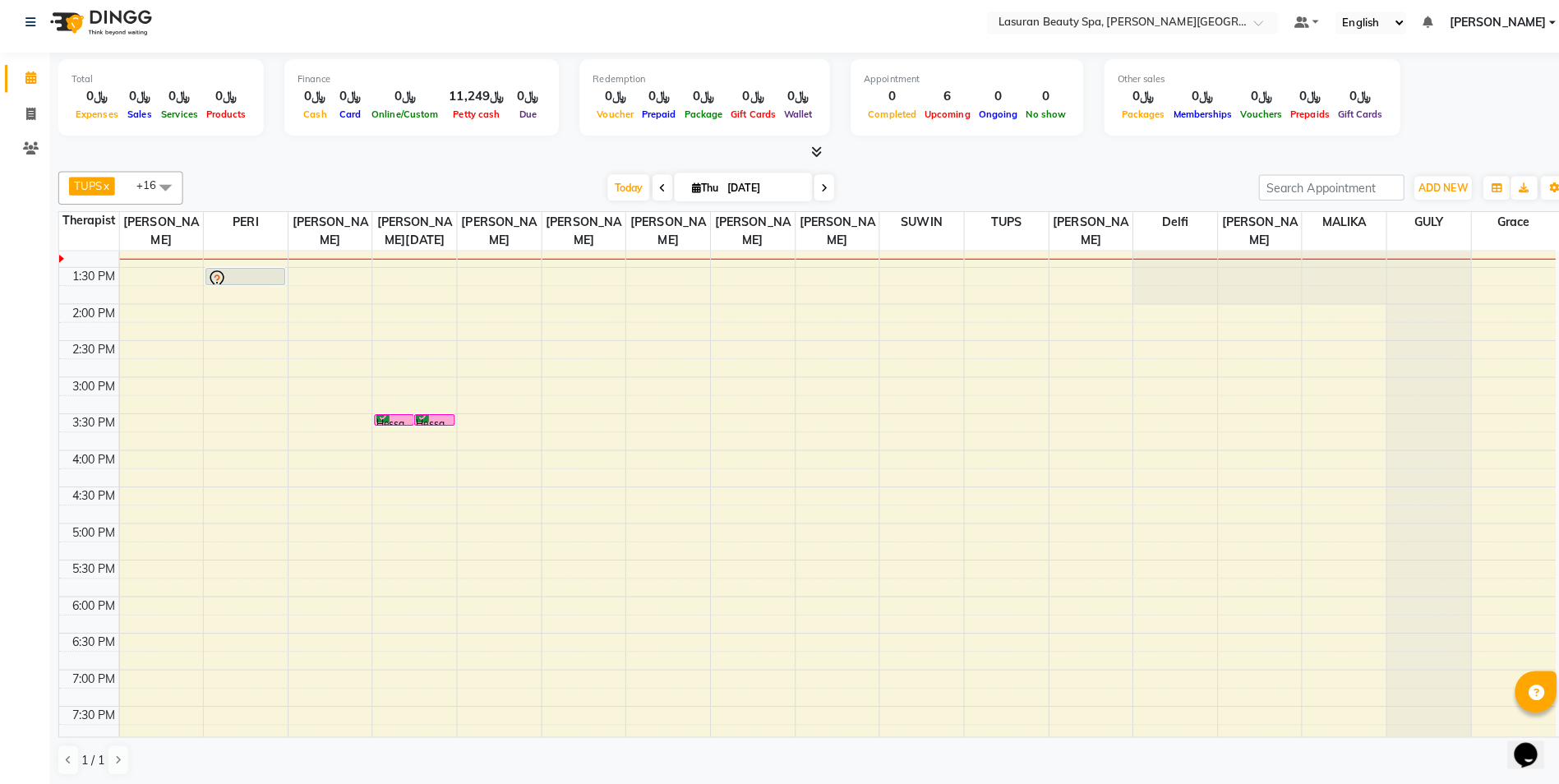
scroll to position [1, 0]
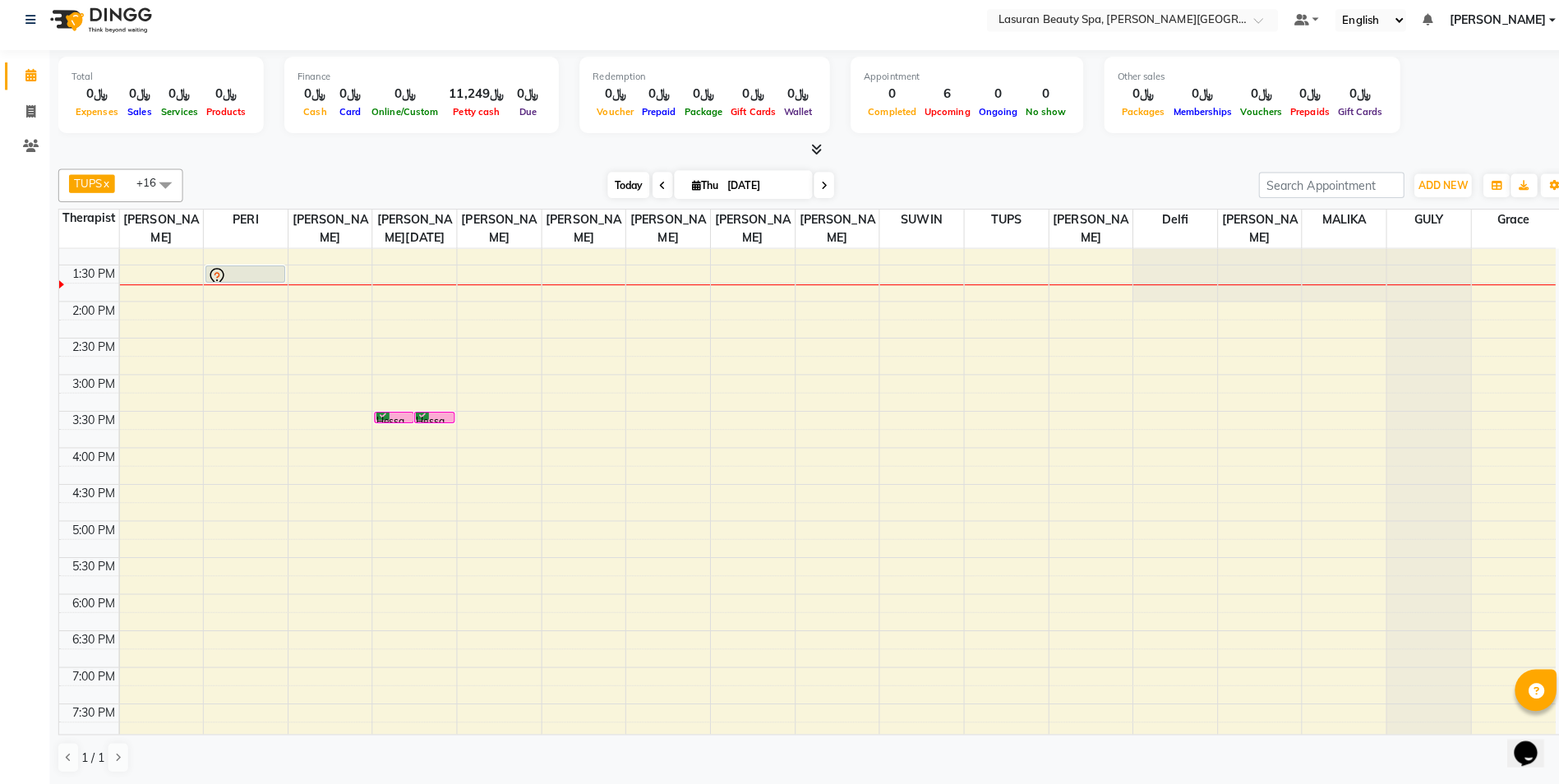
click at [615, 181] on span "Today" at bounding box center [621, 191] width 41 height 26
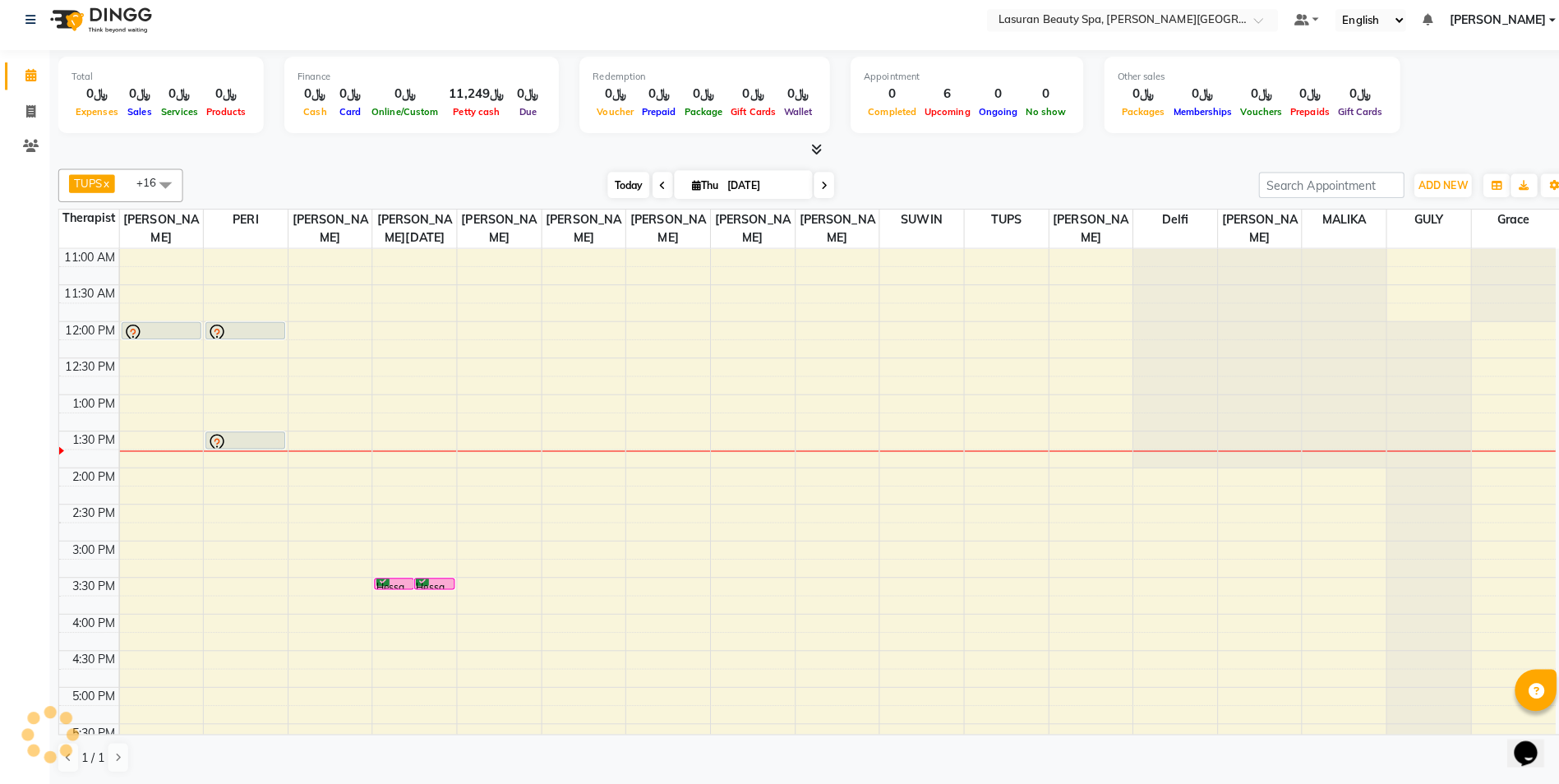
scroll to position [145, 0]
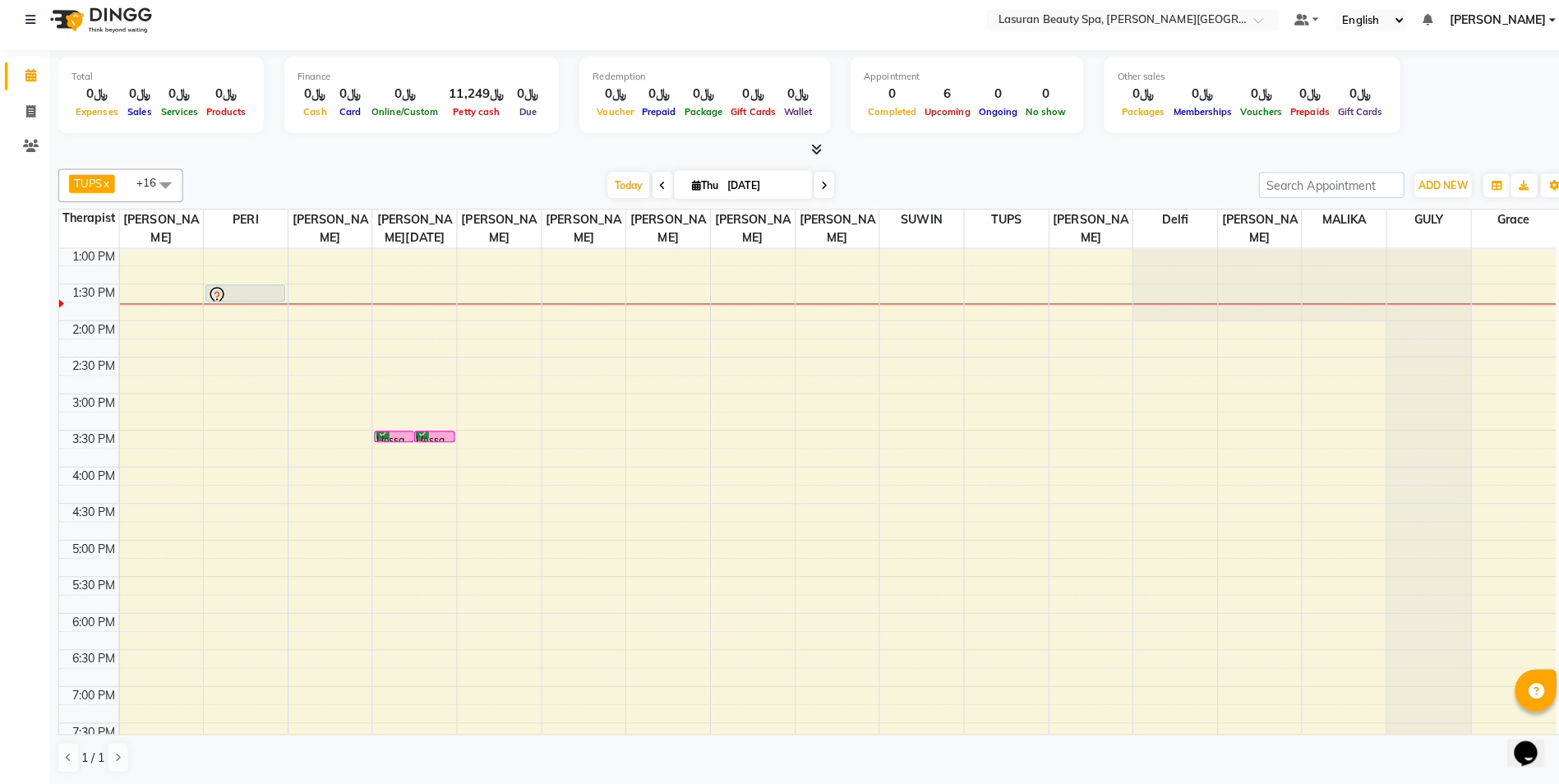
click at [400, 437] on div "Hessa, TK04, 03:30 PM-03:31 PM, BLOW DRY LONG | تجفيف الشعر الطويل" at bounding box center [389, 440] width 38 height 10
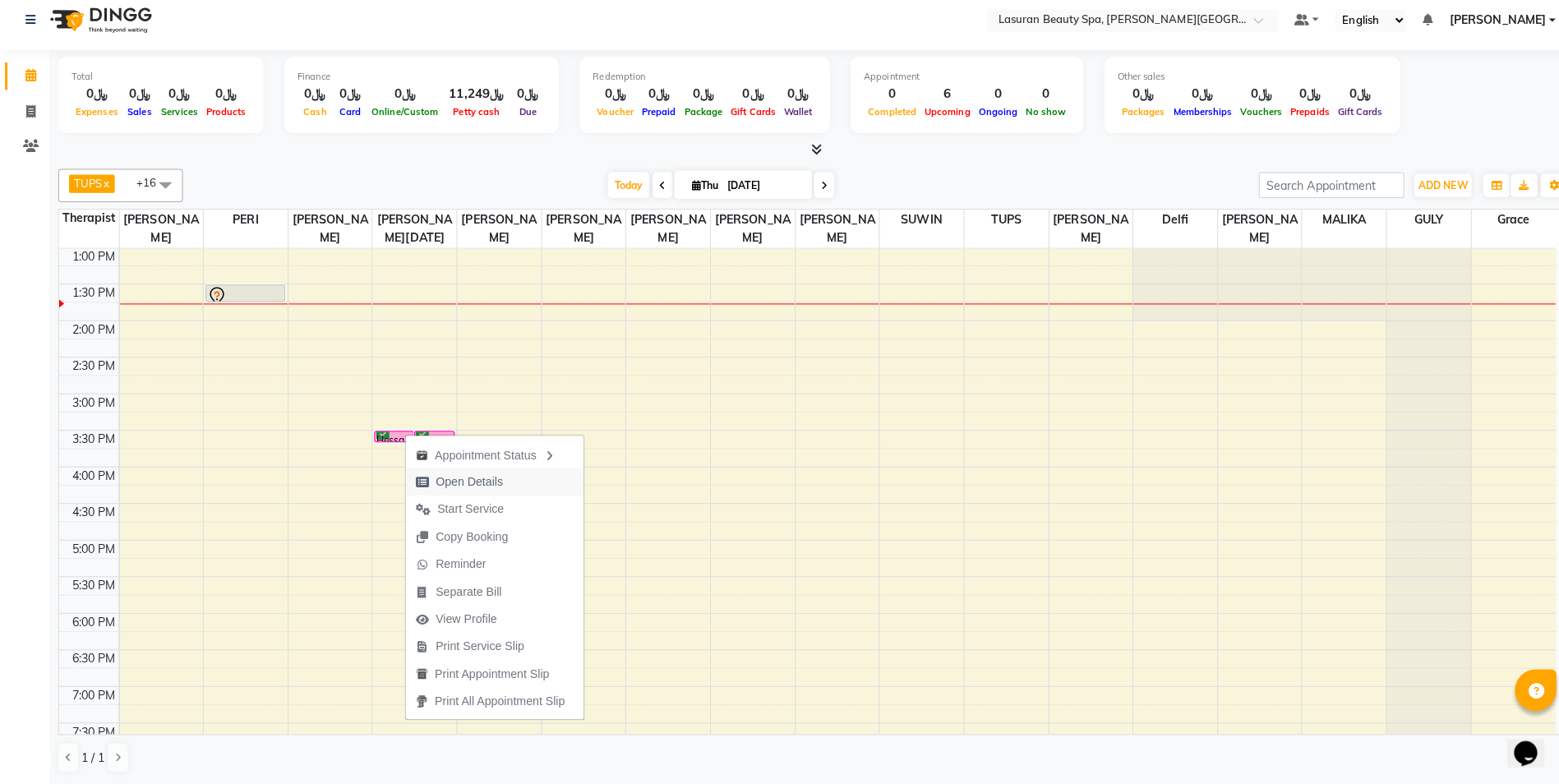
click at [449, 482] on span "Open Details" at bounding box center [464, 485] width 67 height 17
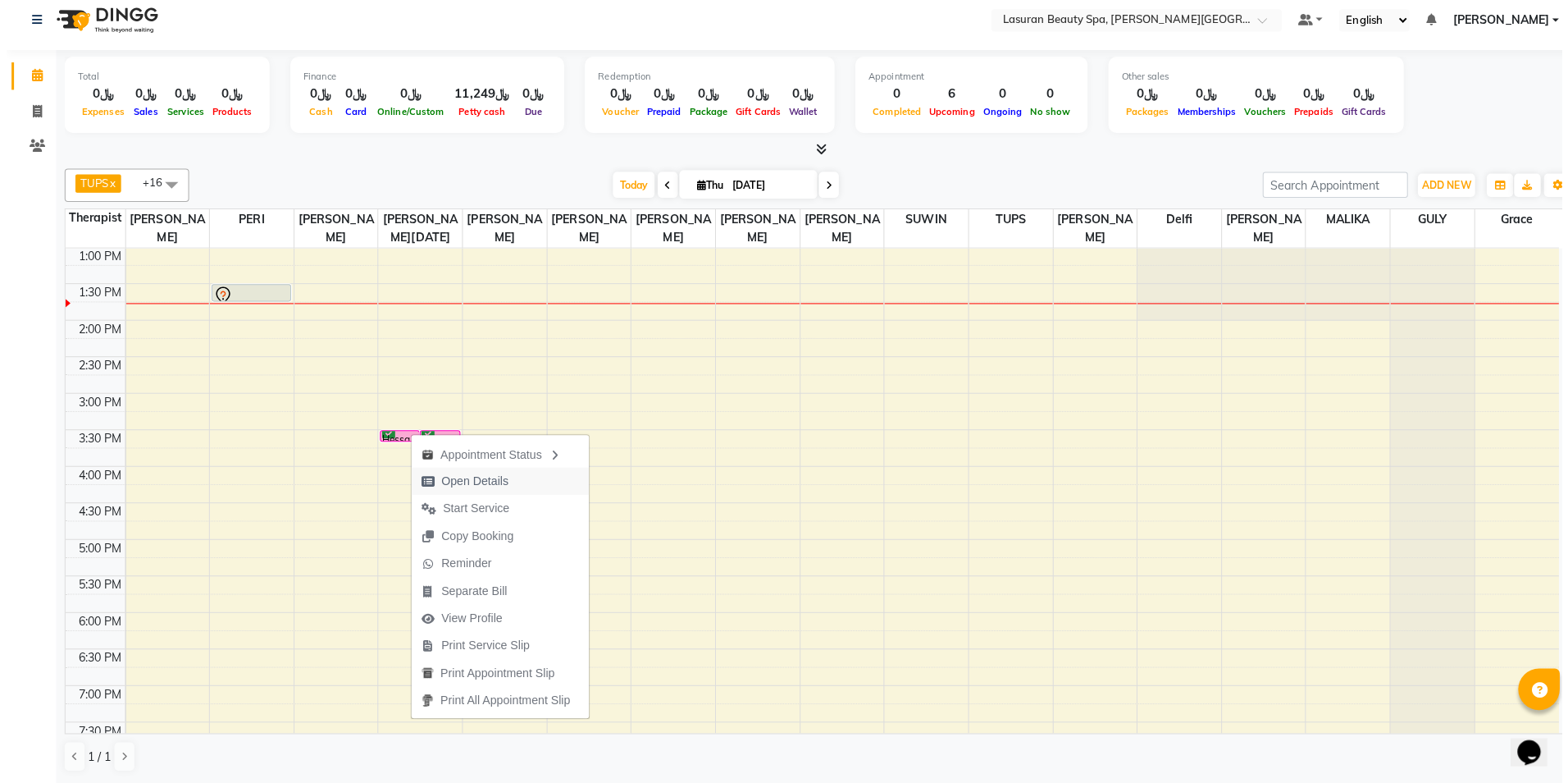
scroll to position [1, 0]
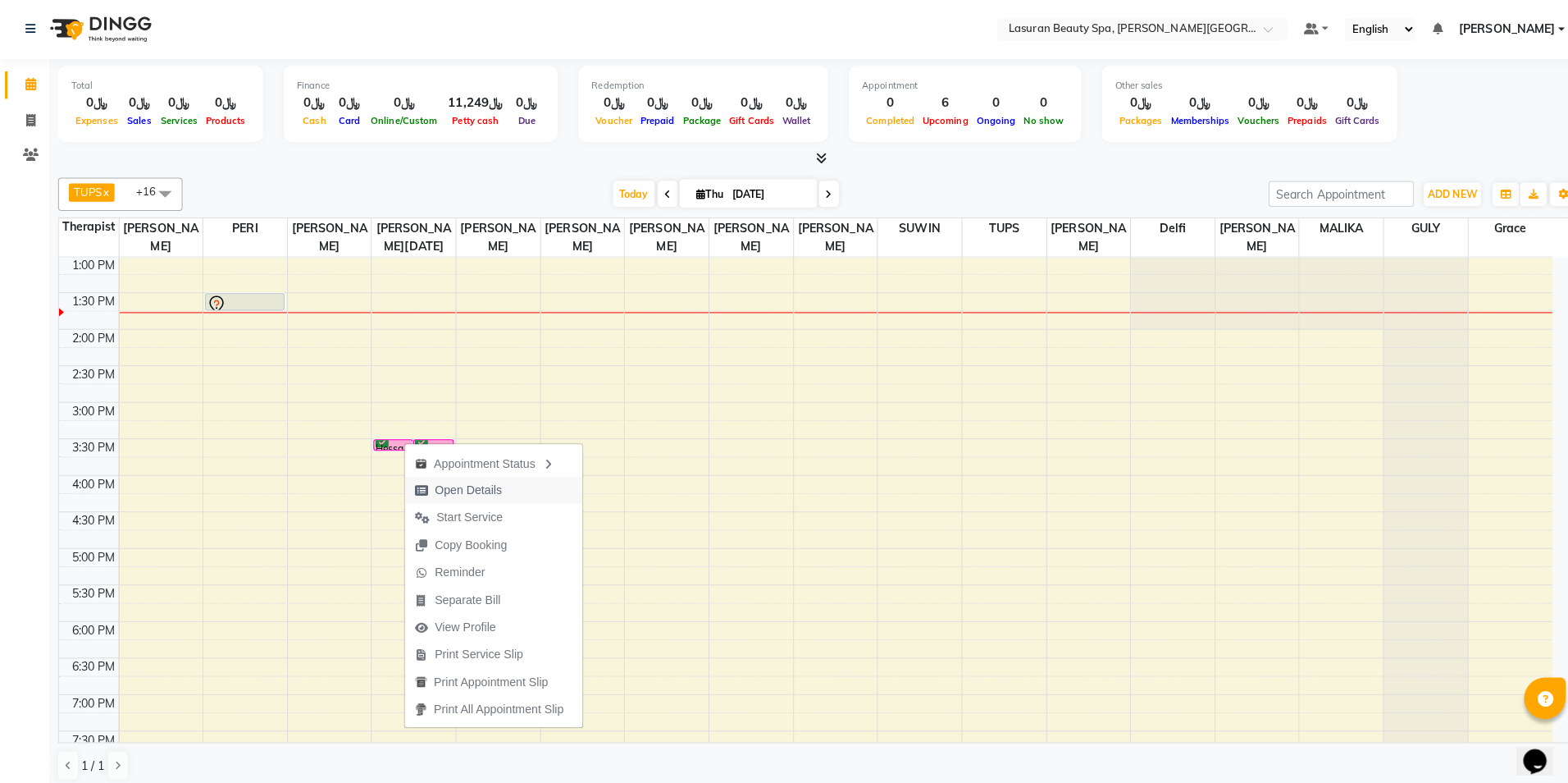
select select "6"
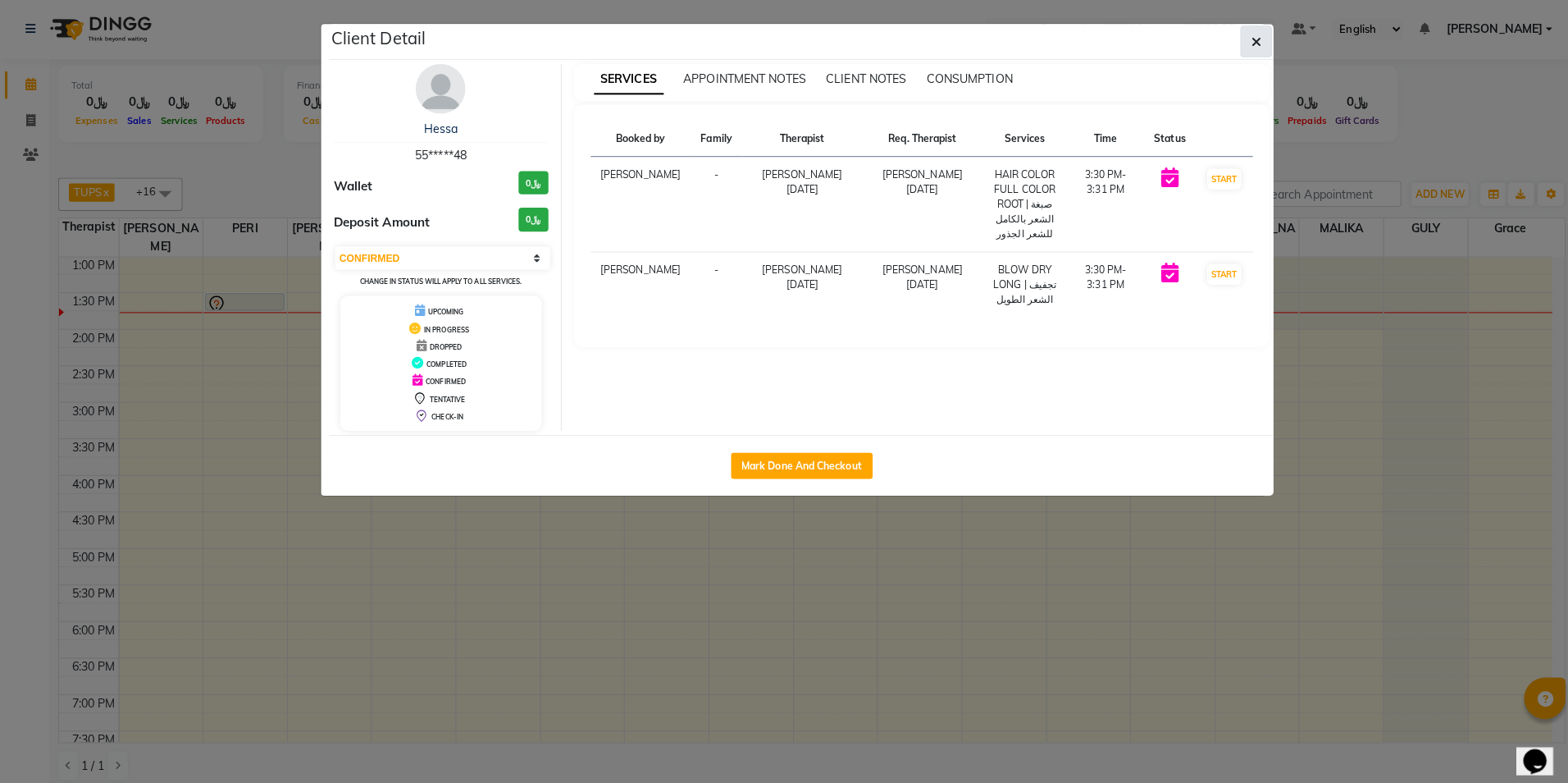
click at [1242, 49] on button "button" at bounding box center [1242, 41] width 31 height 31
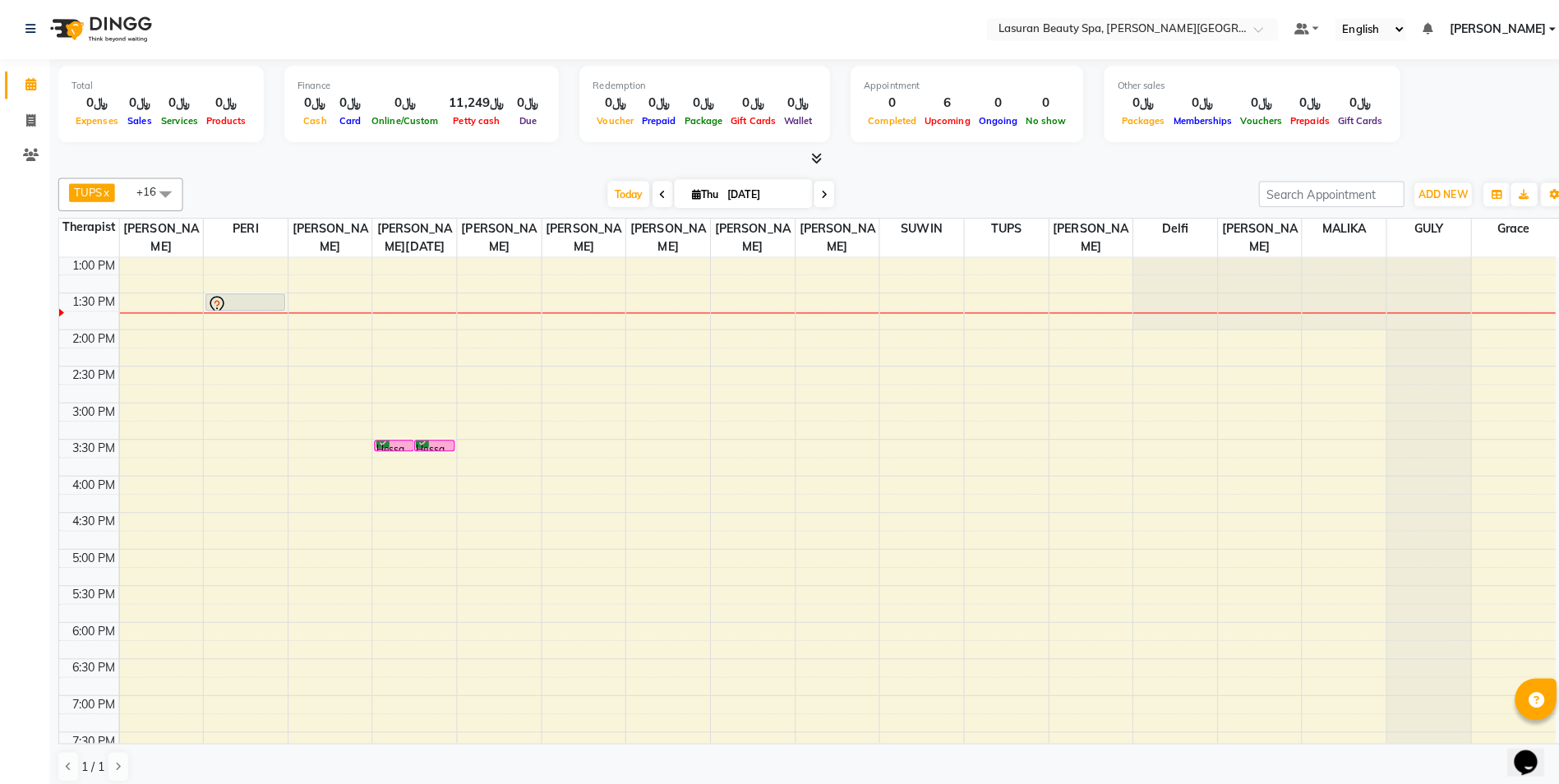
click at [553, 169] on div "TUPS x SUWIN x SHAUN x SATO x RACHIDA BOUSSETTA x PERI x MALIKA x Liza x jim x …" at bounding box center [804, 474] width 1493 height 610
click at [426, 439] on div "Hessa, TK04, 03:30 PM-03:31 PM, HAIR COLOR FULL COLOR ROOT | صبغة الشعر بالكامل…" at bounding box center [429, 440] width 38 height 10
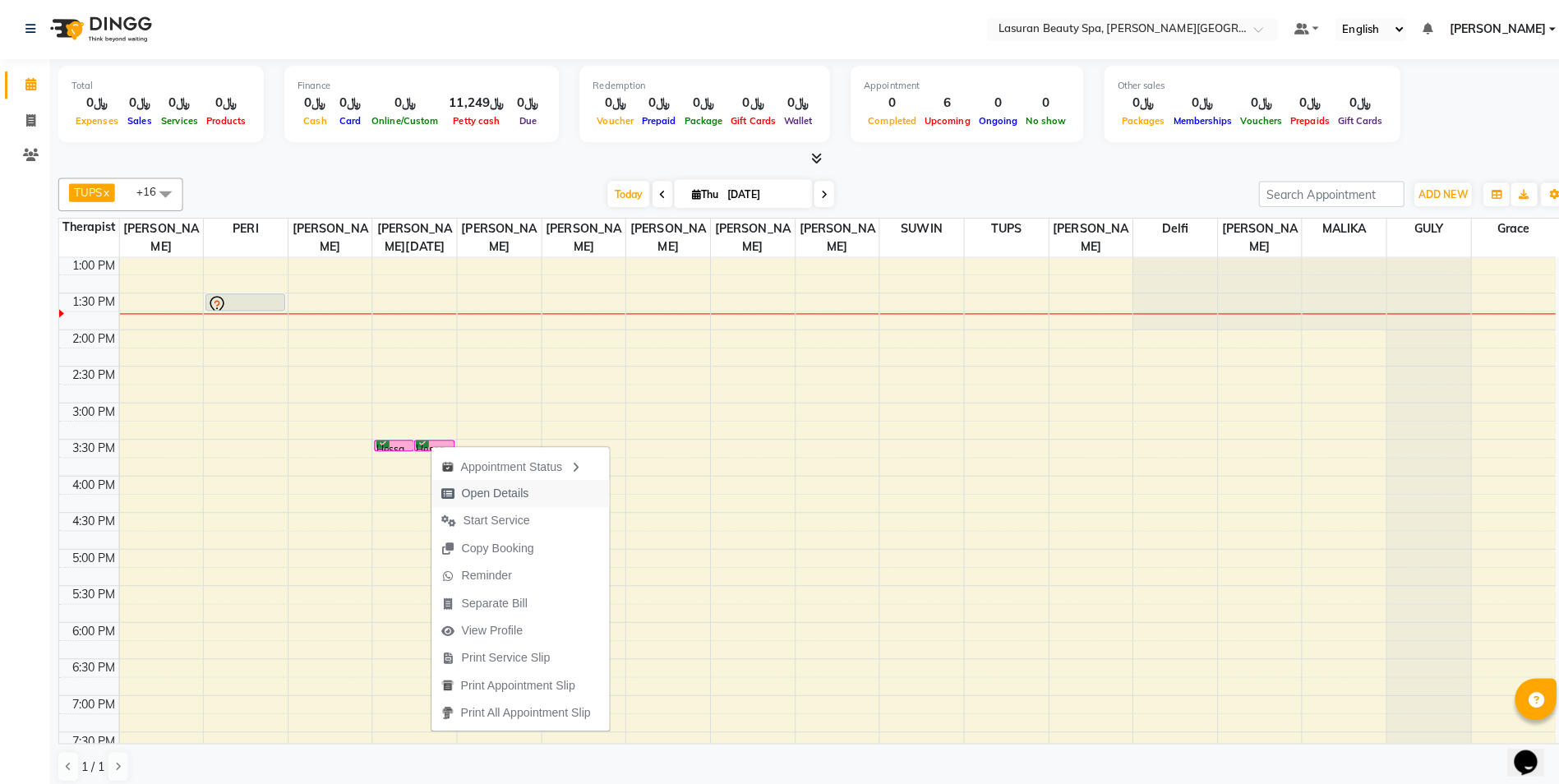
click at [464, 480] on span "Open Details" at bounding box center [489, 487] width 67 height 17
select select "6"
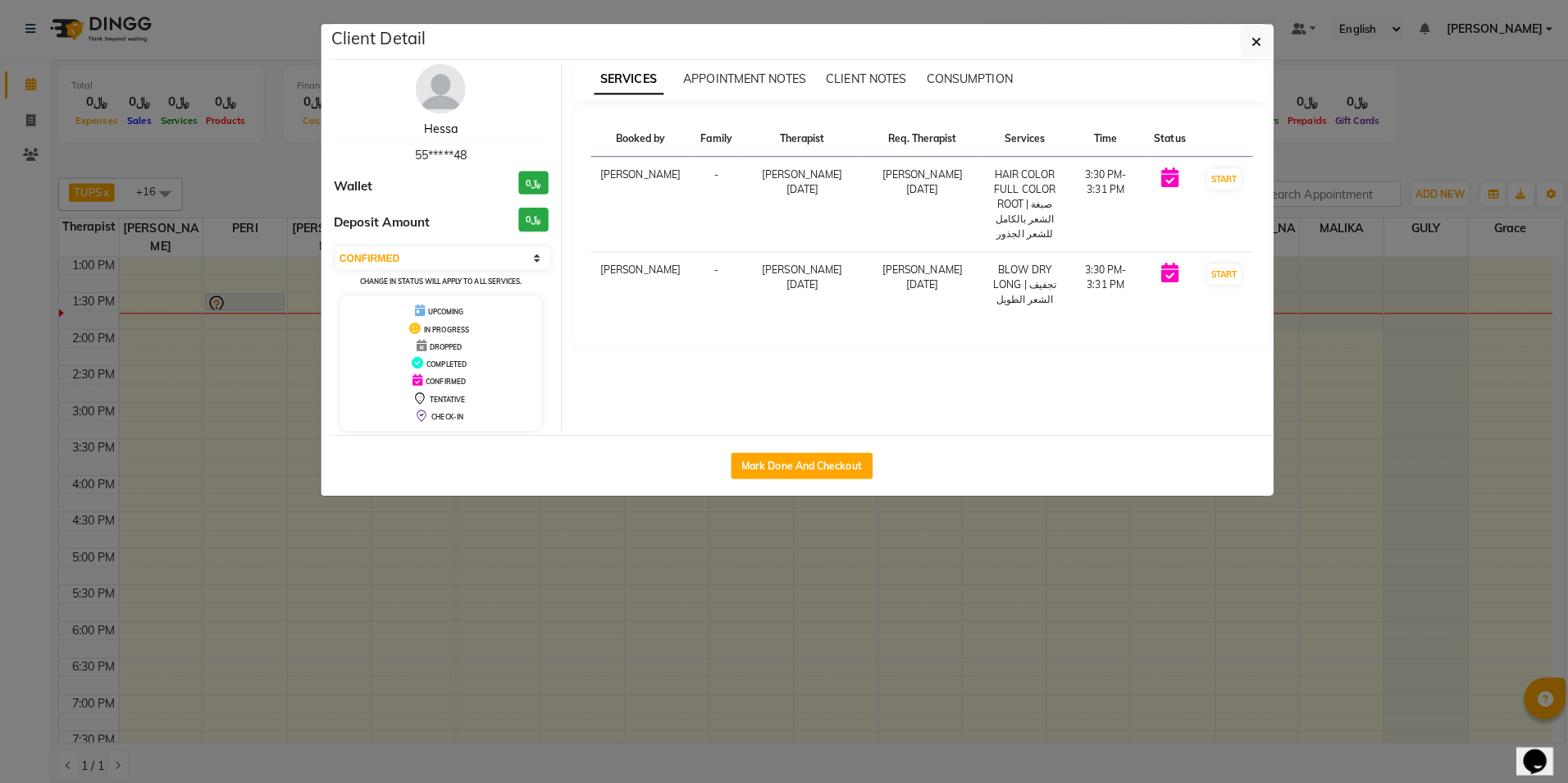
click at [439, 121] on link "Hessa" at bounding box center [435, 127] width 34 height 15
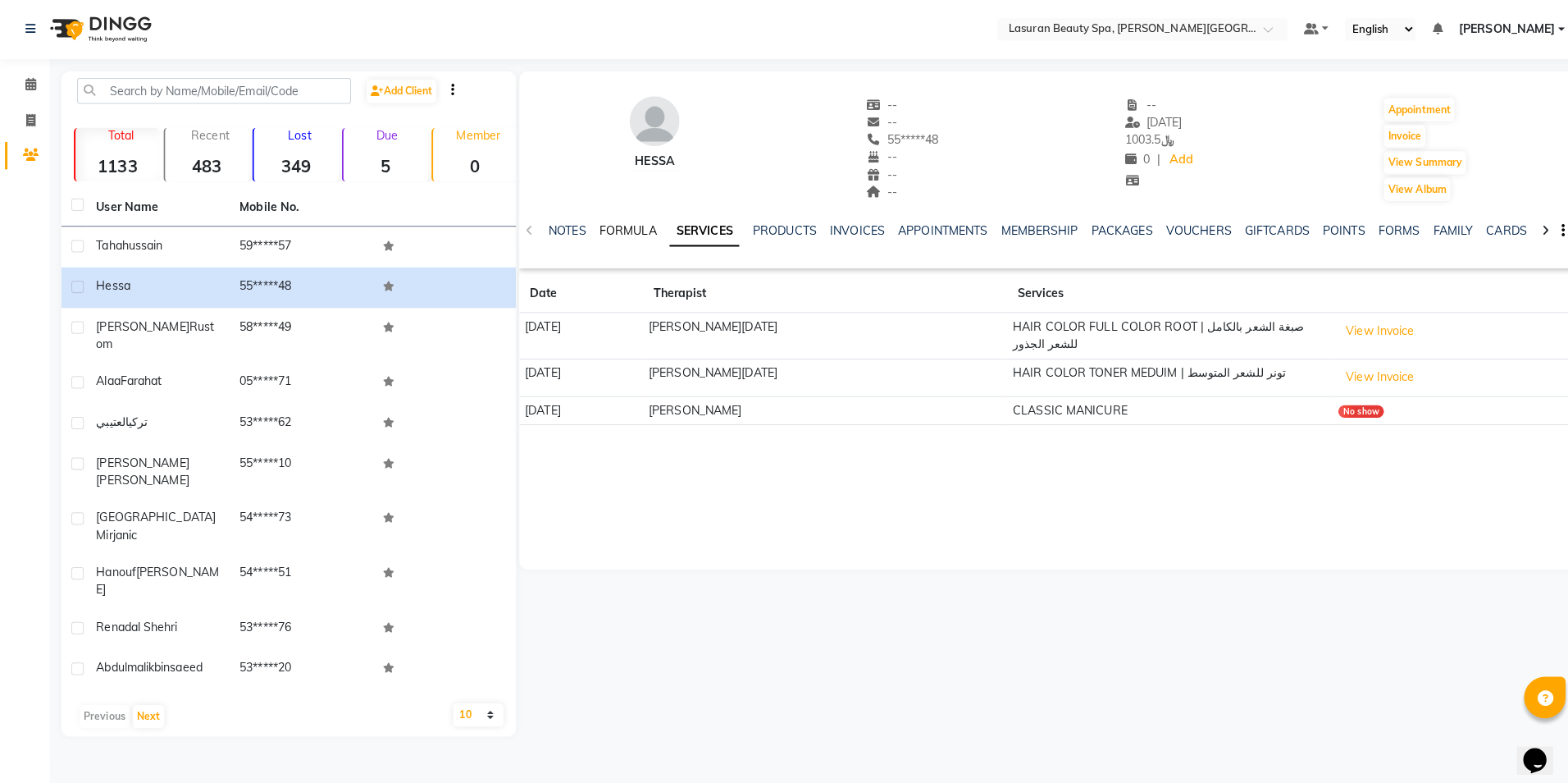
click at [617, 227] on link "FORMULA" at bounding box center [620, 229] width 57 height 15
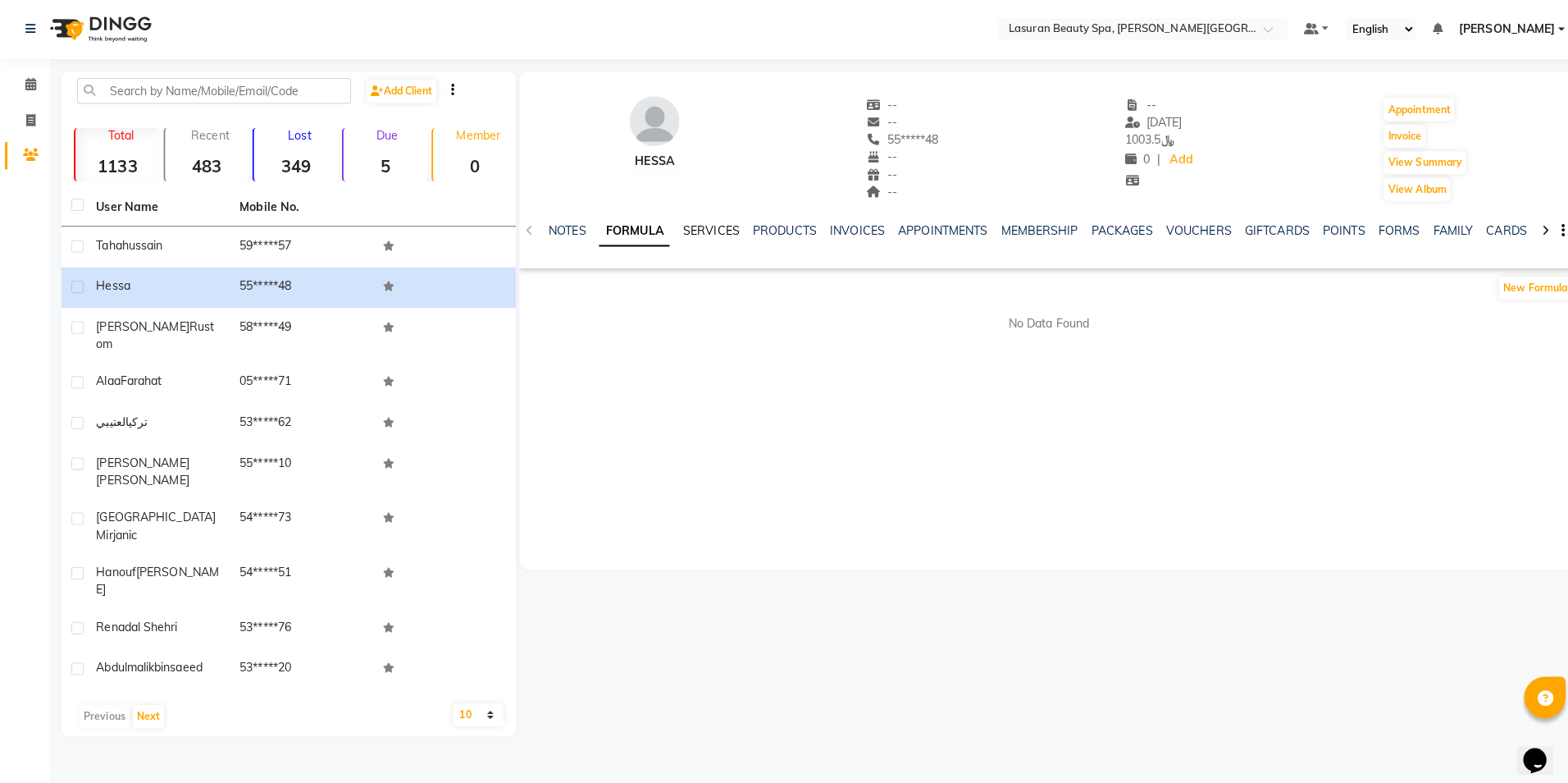
click at [693, 228] on link "SERVICES" at bounding box center [703, 229] width 56 height 15
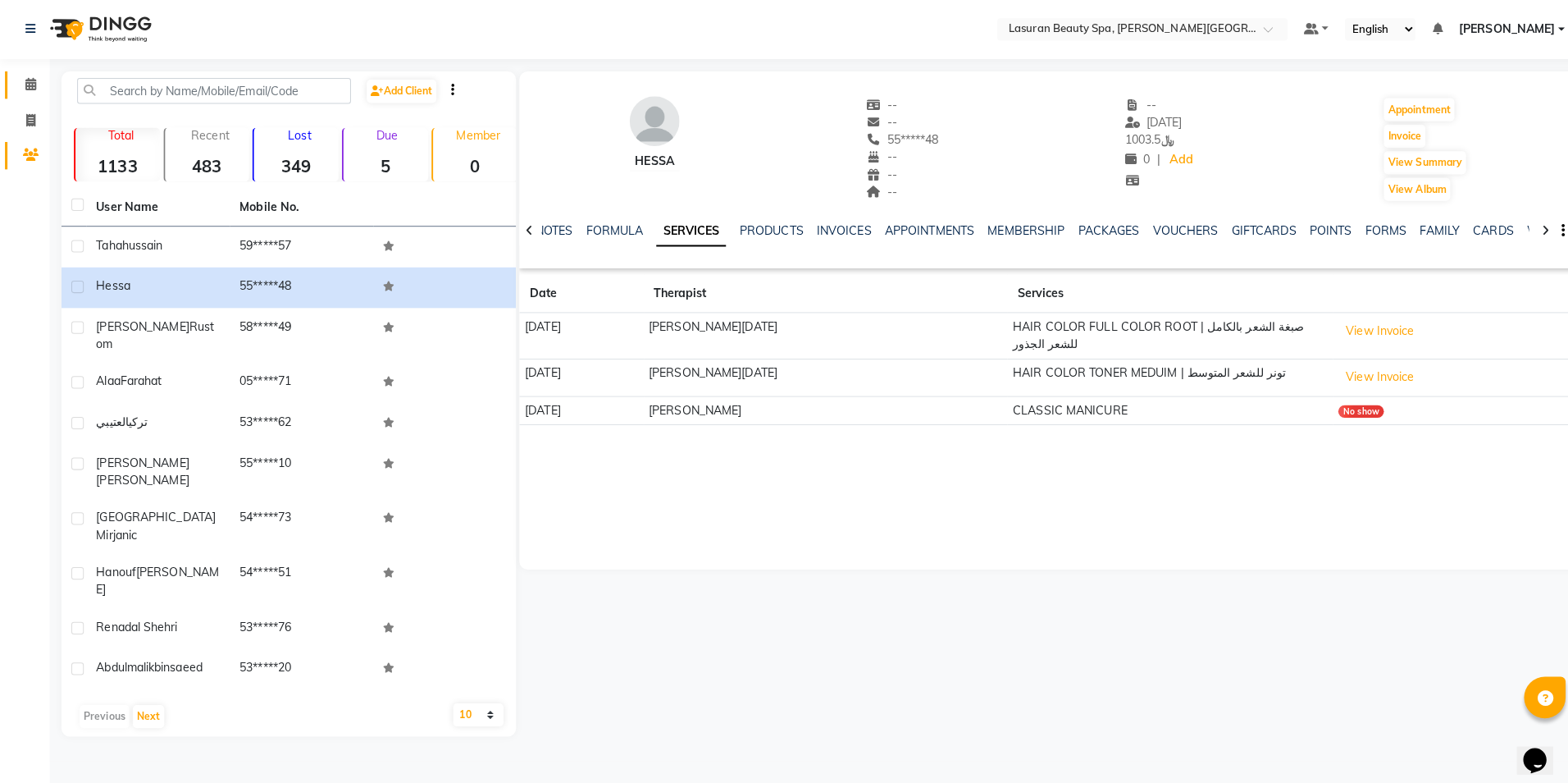
click at [38, 78] on span at bounding box center [30, 85] width 29 height 19
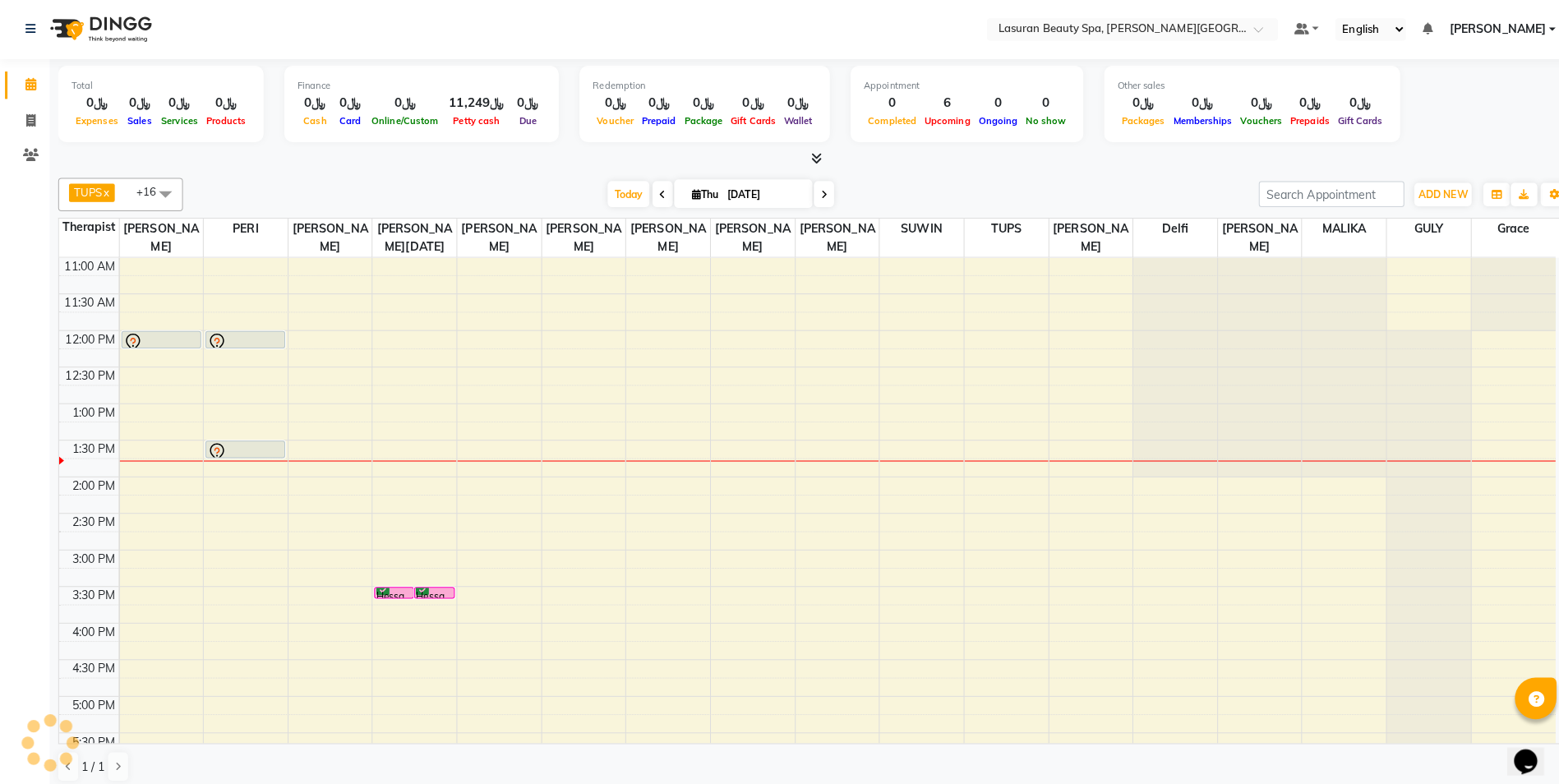
click at [800, 150] on span at bounding box center [803, 157] width 17 height 17
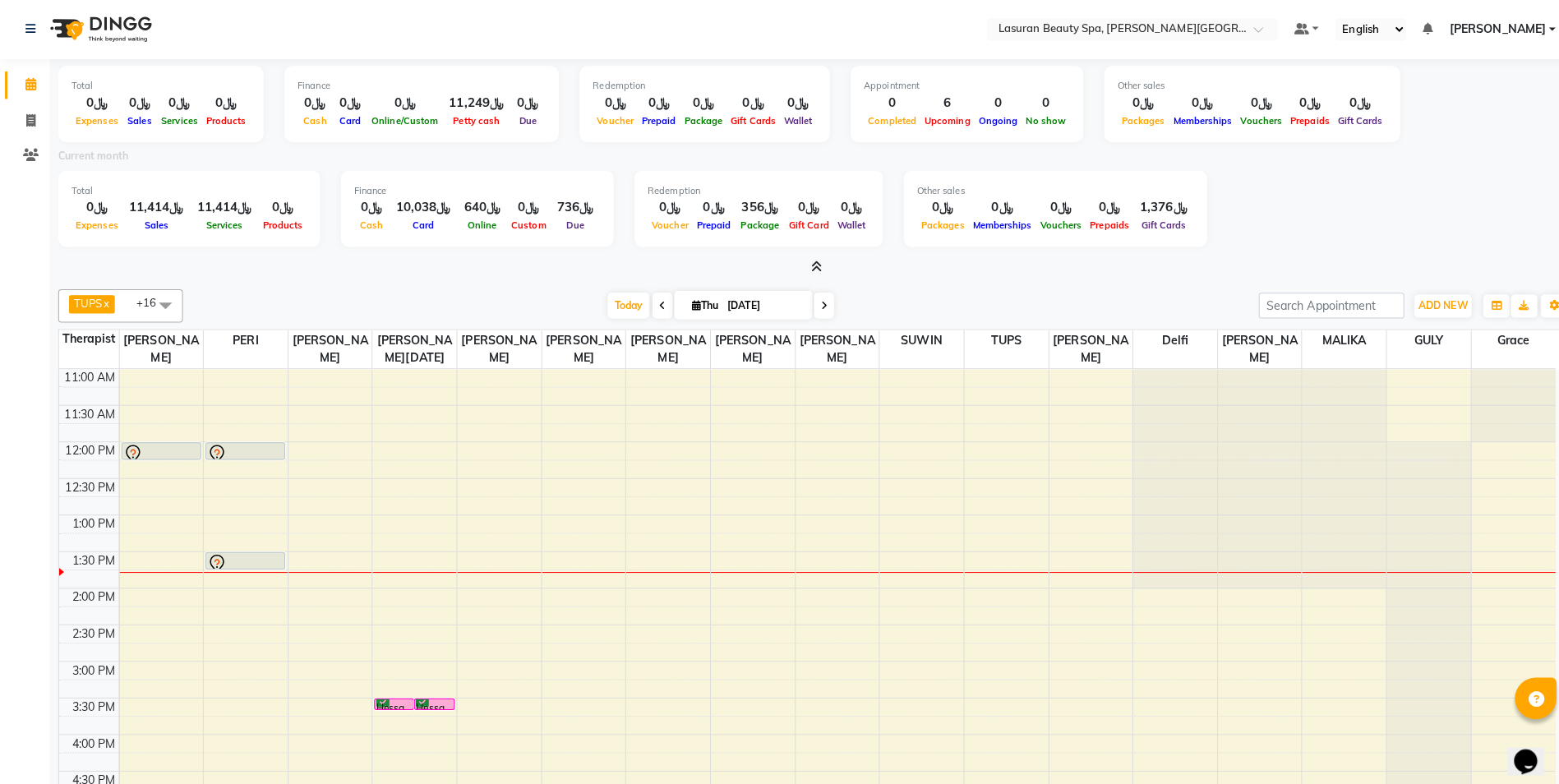
click at [808, 262] on icon at bounding box center [807, 264] width 11 height 12
